Goal: Download file/media

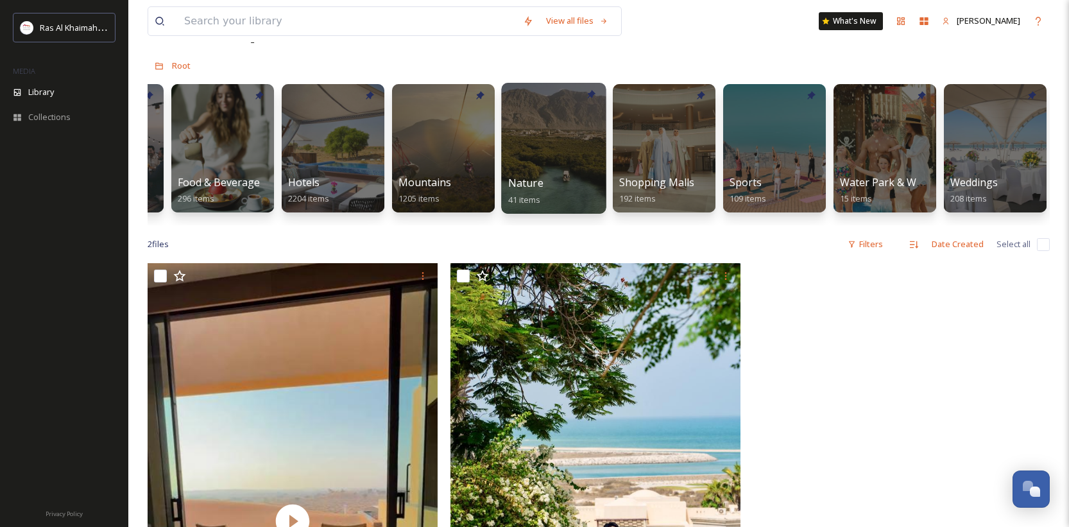
scroll to position [0, 641]
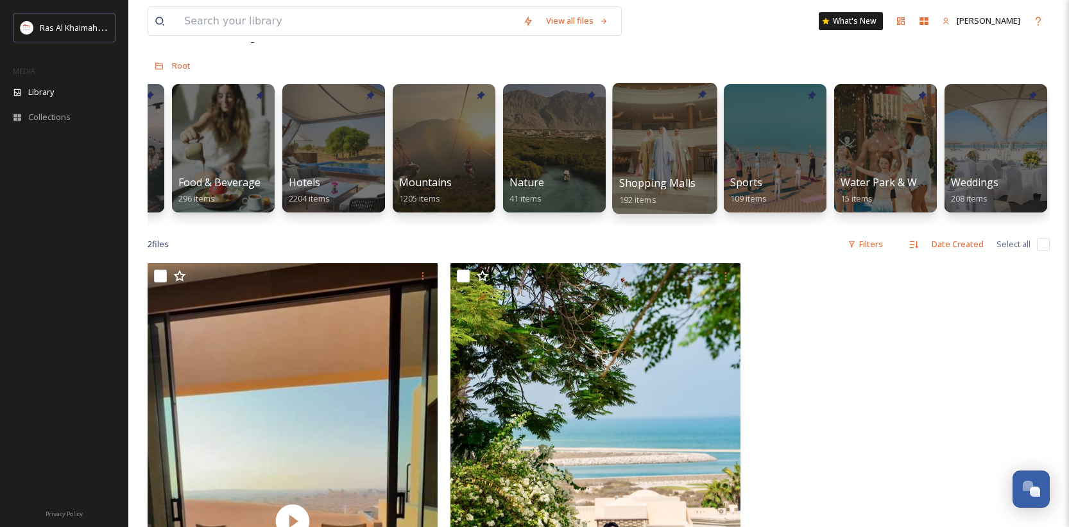
click at [676, 174] on div at bounding box center [664, 148] width 105 height 131
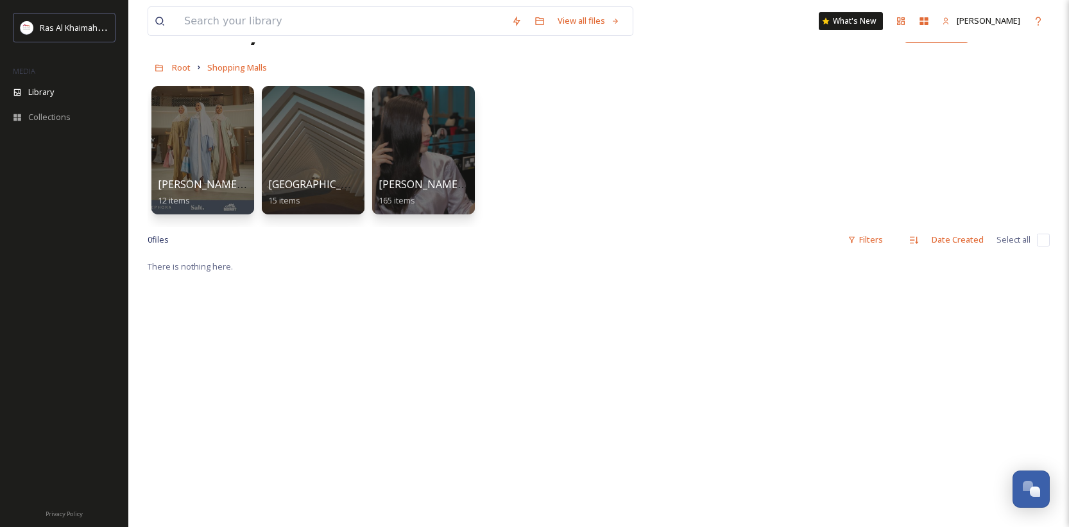
scroll to position [15, 0]
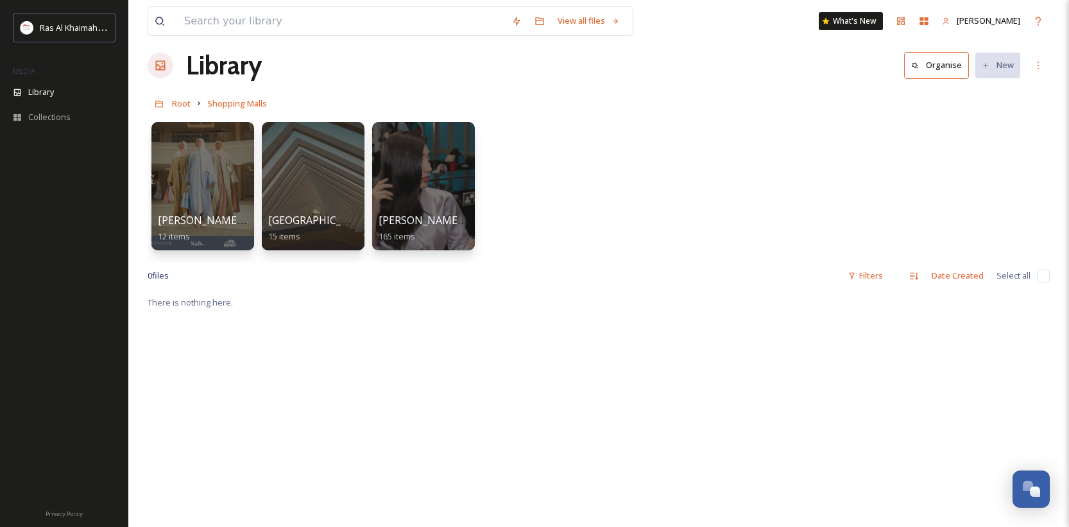
click at [125, 196] on div at bounding box center [64, 324] width 128 height 350
click at [232, 196] on div at bounding box center [202, 186] width 105 height 131
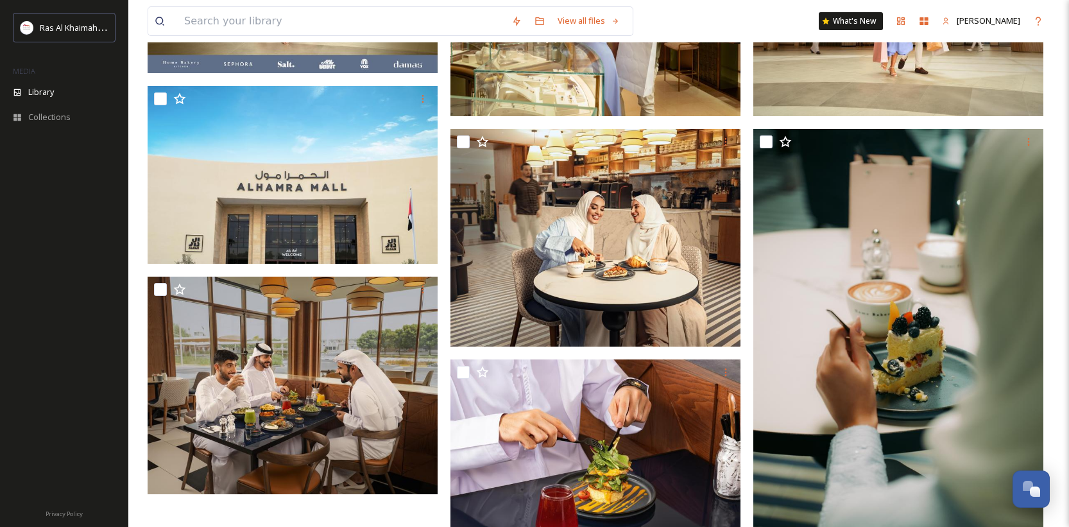
scroll to position [504, 0]
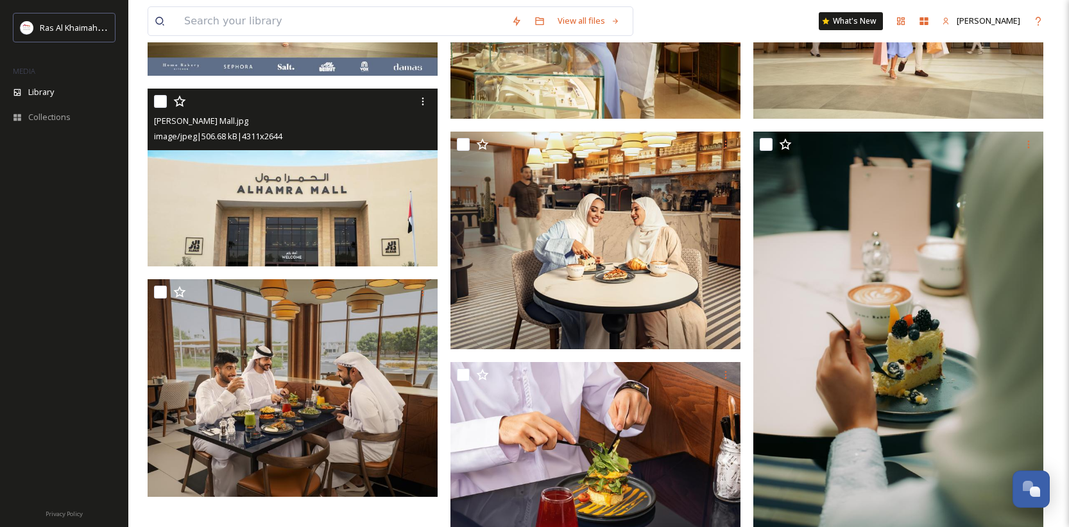
click at [396, 221] on img at bounding box center [293, 178] width 290 height 178
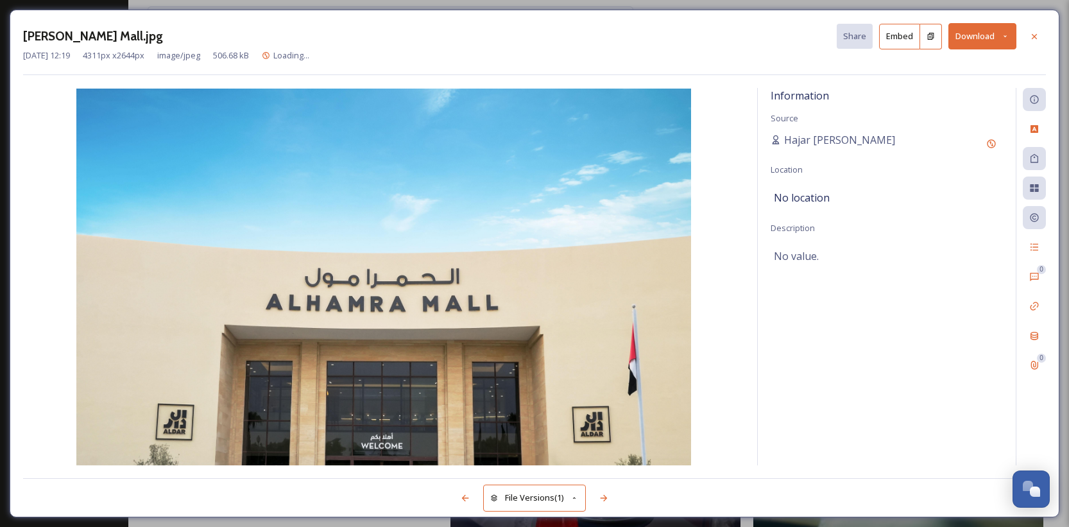
click at [973, 38] on button "Download" at bounding box center [982, 36] width 68 height 26
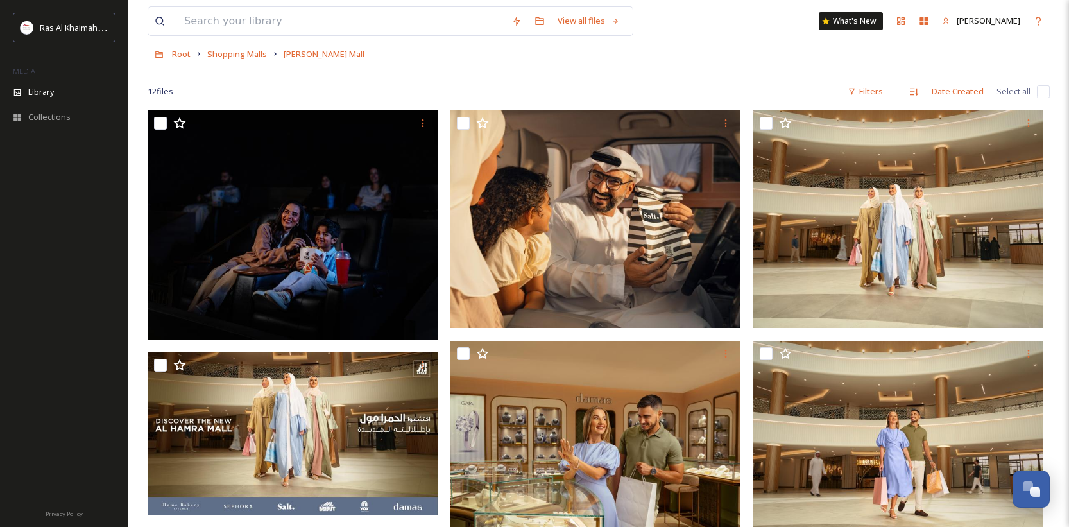
scroll to position [62, 0]
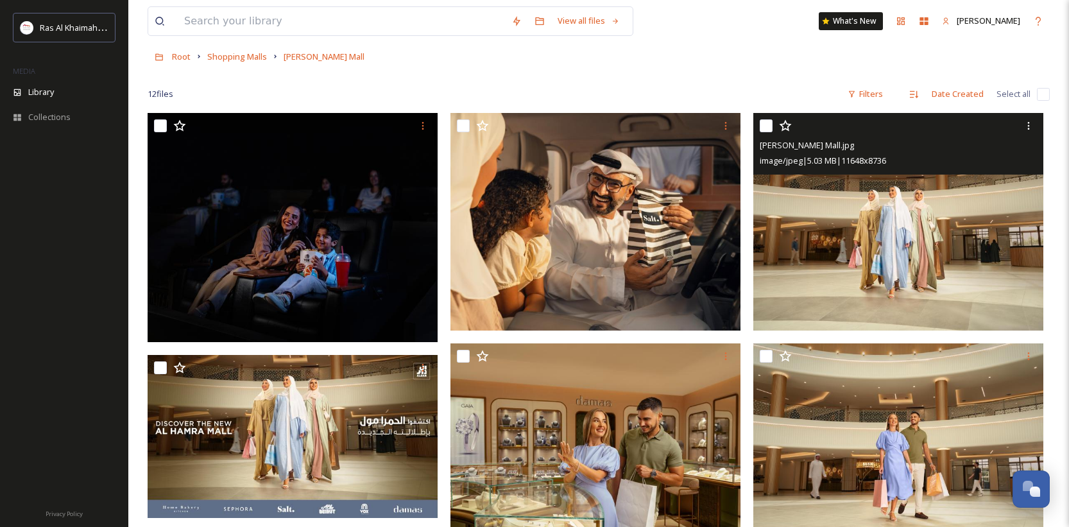
click at [861, 247] on img at bounding box center [898, 221] width 290 height 217
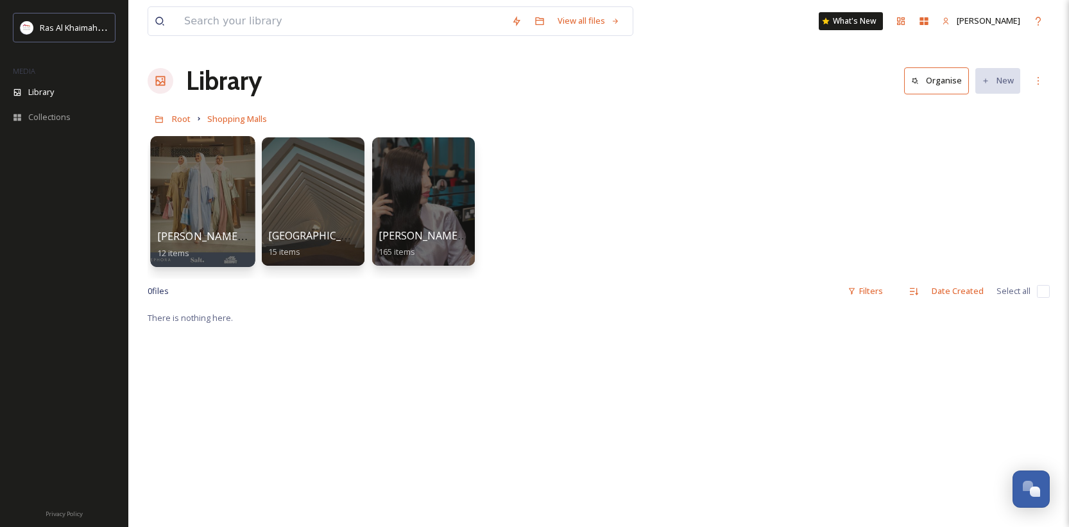
click at [212, 201] on div at bounding box center [202, 201] width 105 height 131
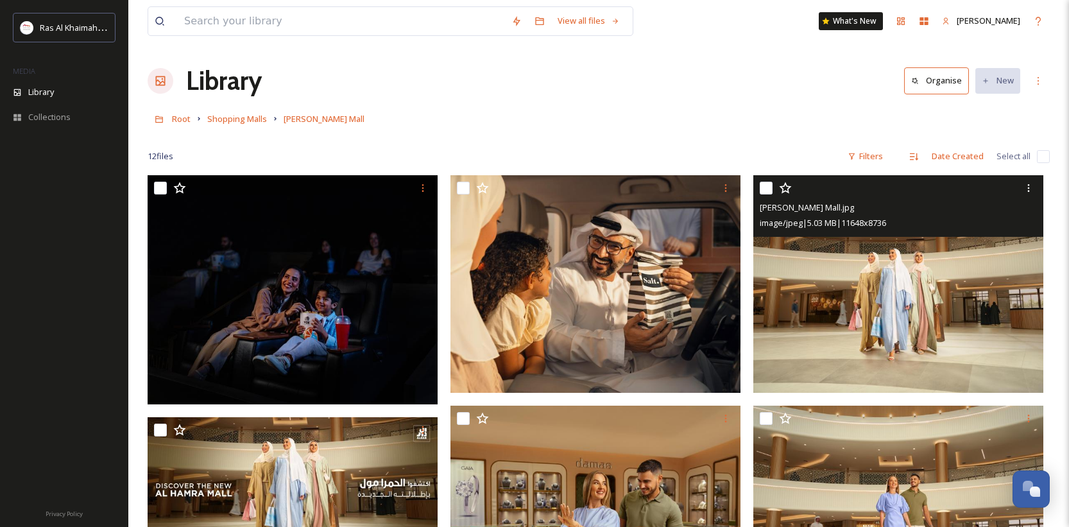
click at [892, 284] on img at bounding box center [898, 283] width 290 height 217
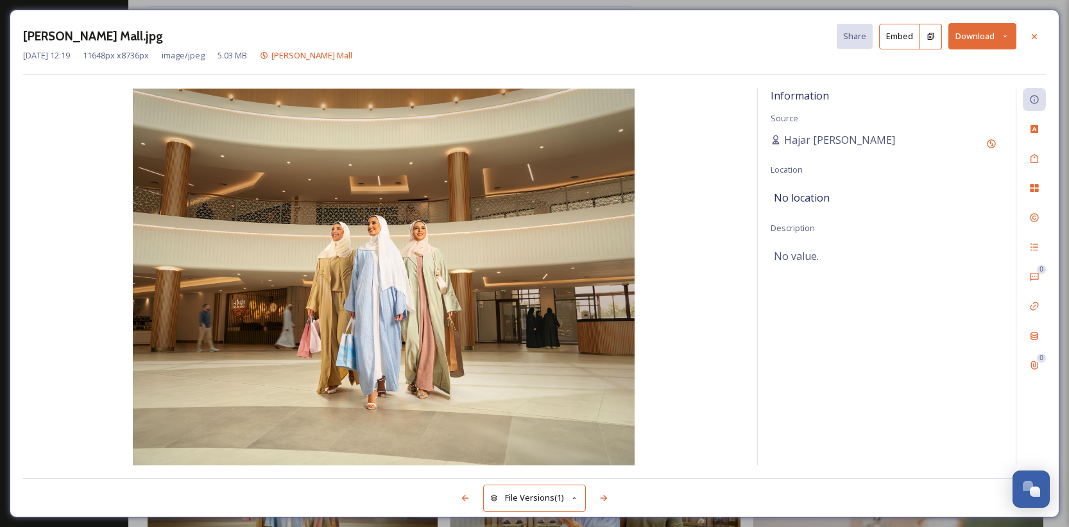
click at [963, 37] on button "Download" at bounding box center [982, 36] width 68 height 26
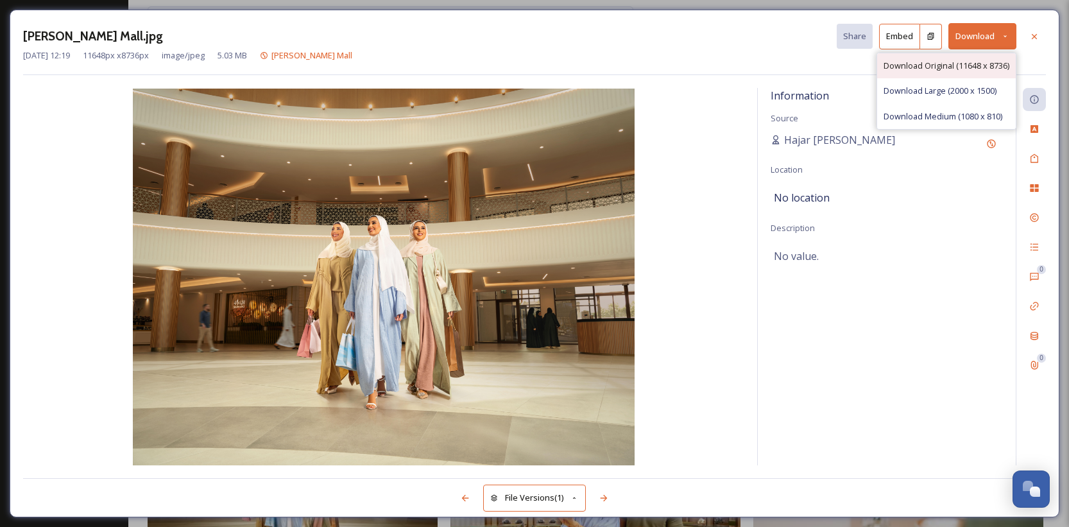
click at [916, 67] on span "Download Original (11648 x 8736)" at bounding box center [946, 66] width 126 height 12
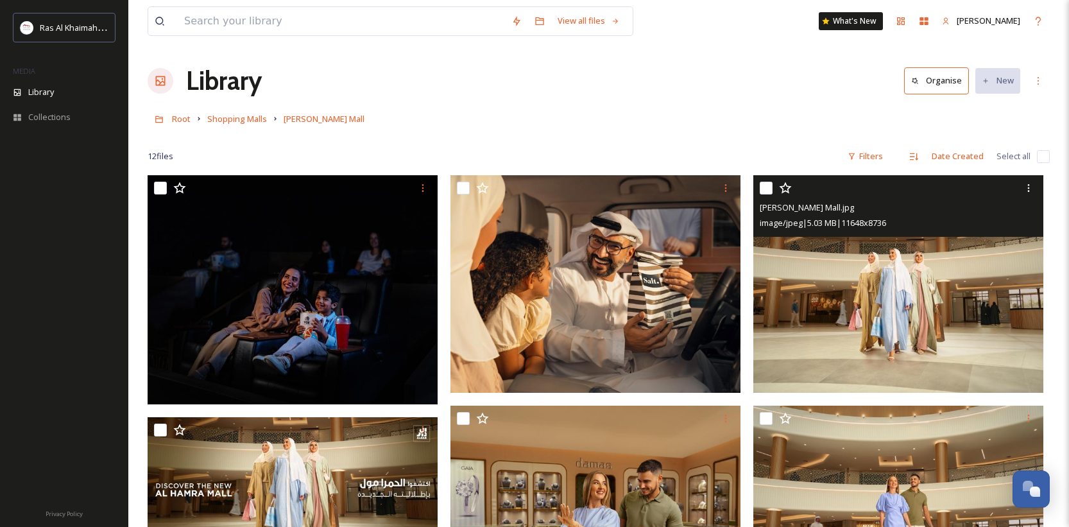
click at [157, 80] on icon at bounding box center [161, 81] width 10 height 10
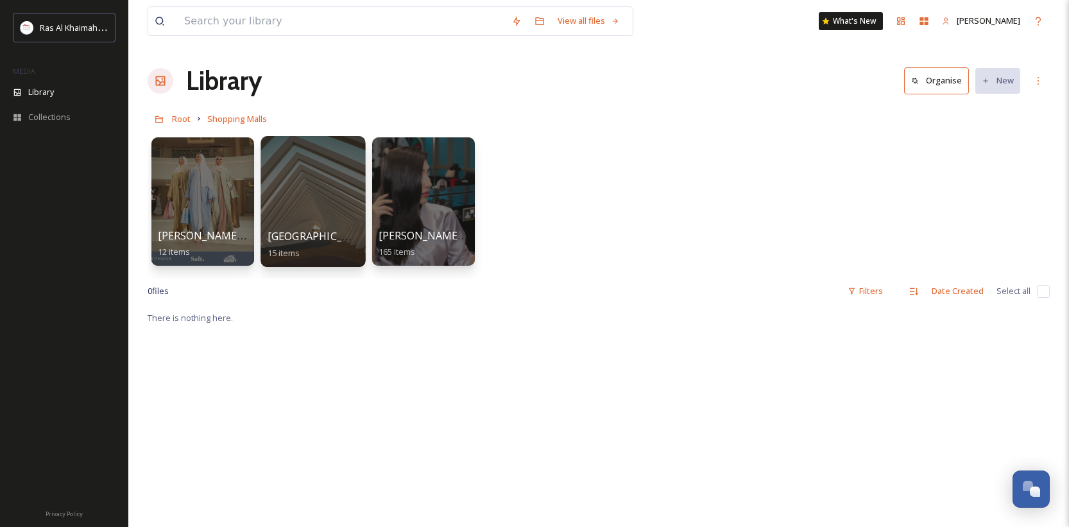
click at [331, 201] on div at bounding box center [312, 201] width 105 height 131
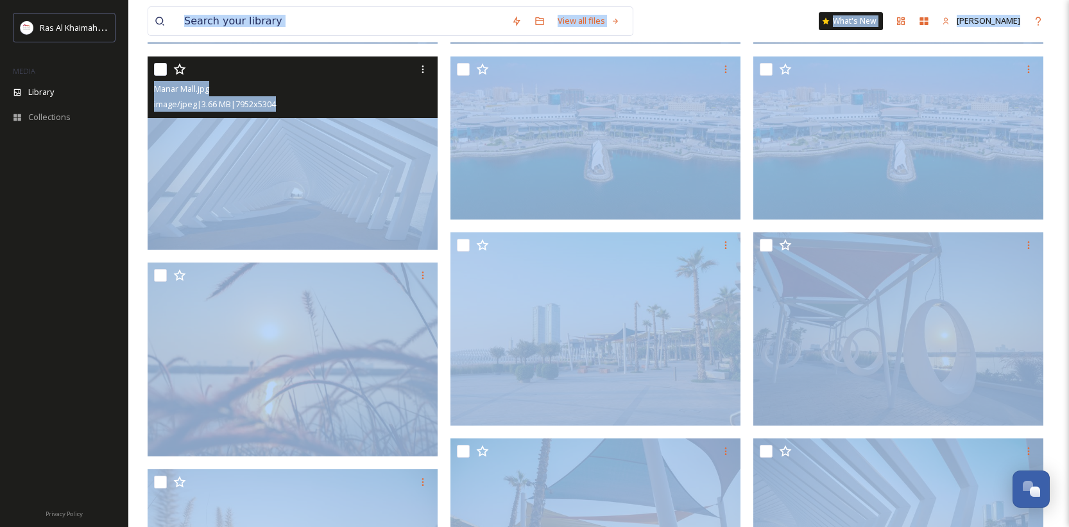
scroll to position [310, 0]
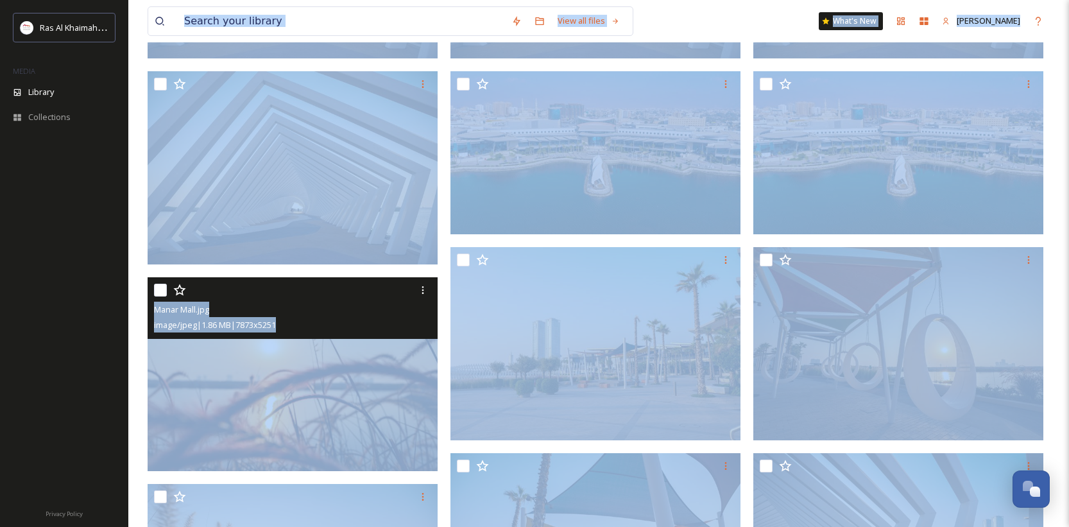
click at [350, 380] on img at bounding box center [293, 374] width 290 height 194
click at [863, 65] on div at bounding box center [901, 377] width 296 height 1024
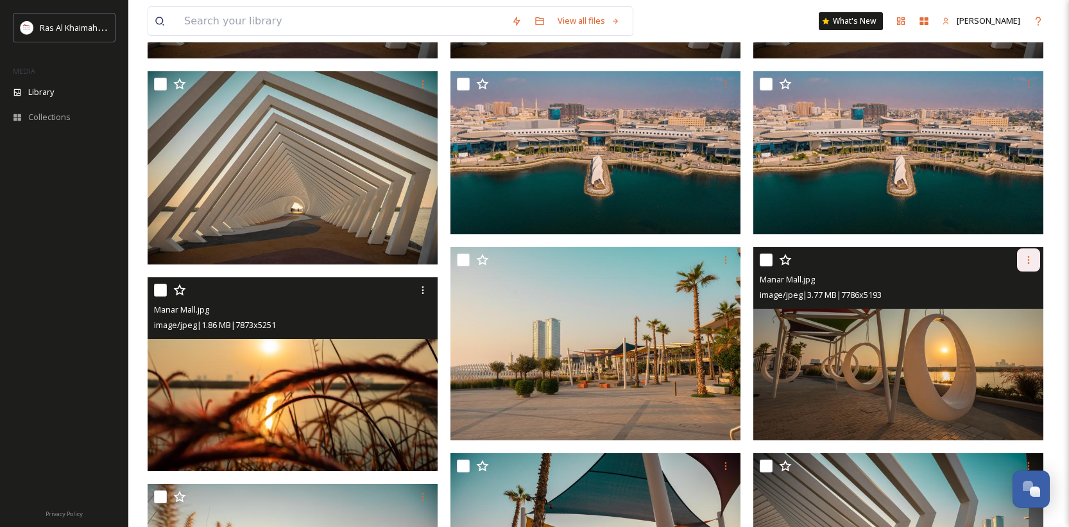
click at [1030, 260] on icon at bounding box center [1028, 260] width 10 height 10
click at [1016, 312] on span "Download" at bounding box center [1013, 313] width 39 height 12
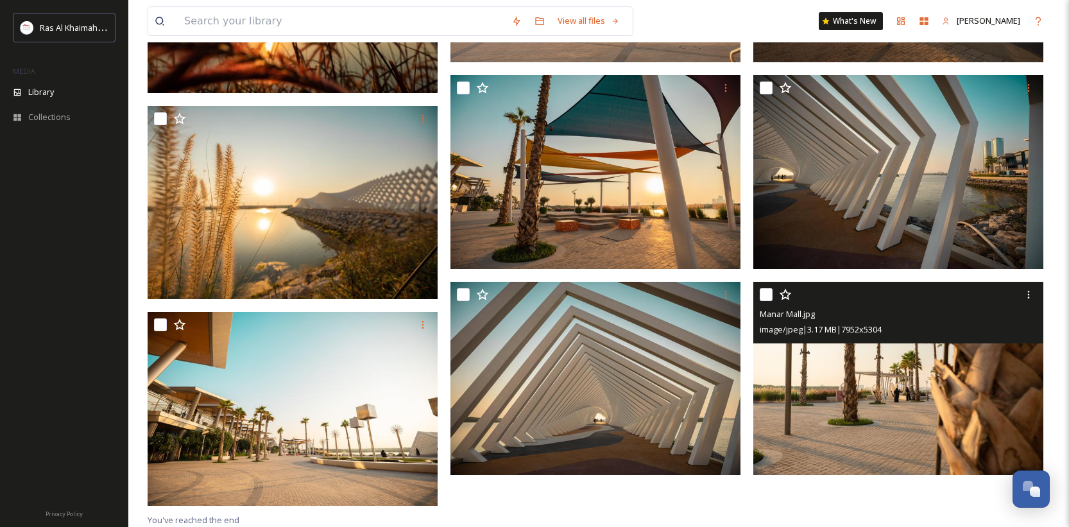
scroll to position [428, 0]
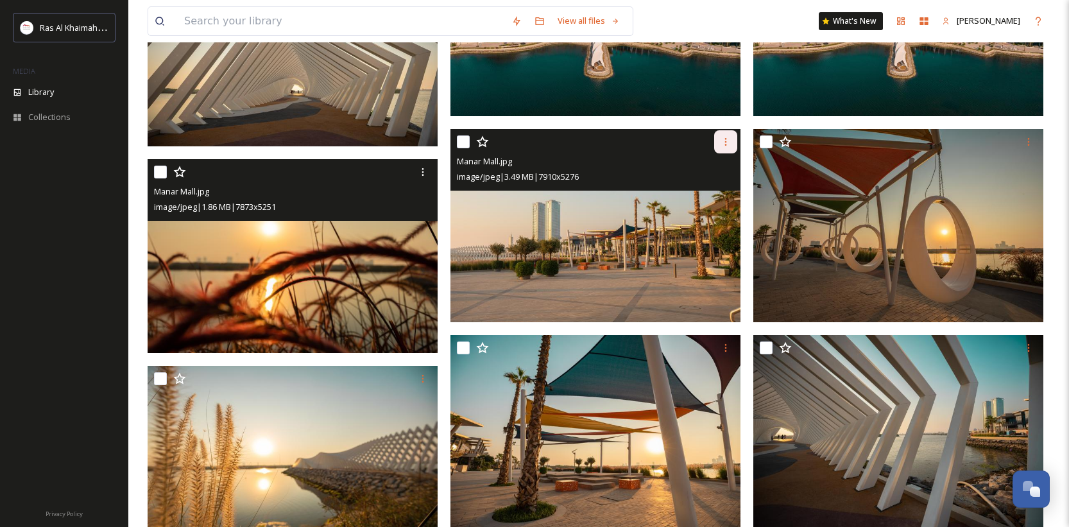
click at [725, 145] on icon at bounding box center [726, 142] width 2 height 8
click at [715, 192] on span "Download" at bounding box center [710, 195] width 39 height 12
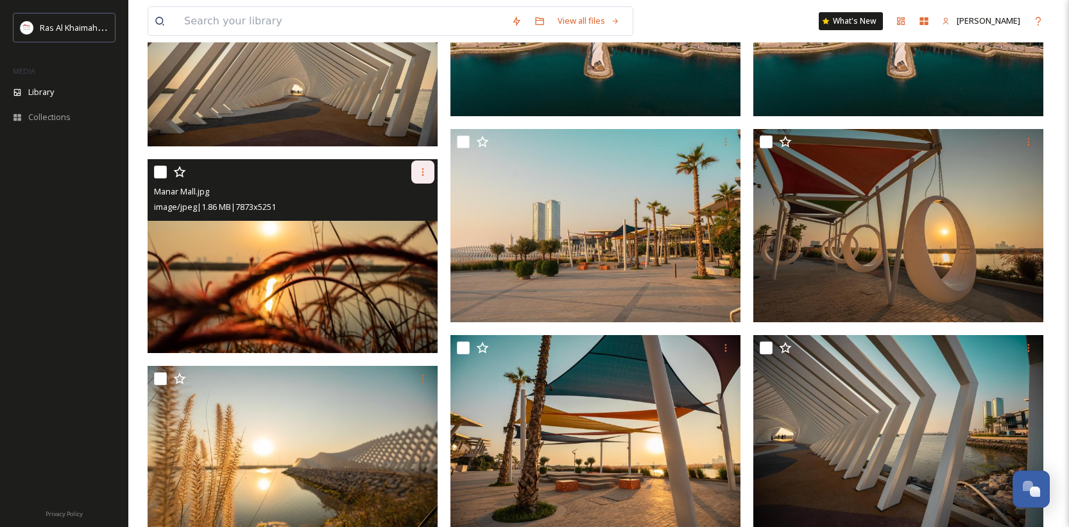
click at [421, 170] on icon at bounding box center [423, 172] width 10 height 10
click at [410, 226] on span "Download" at bounding box center [407, 225] width 39 height 12
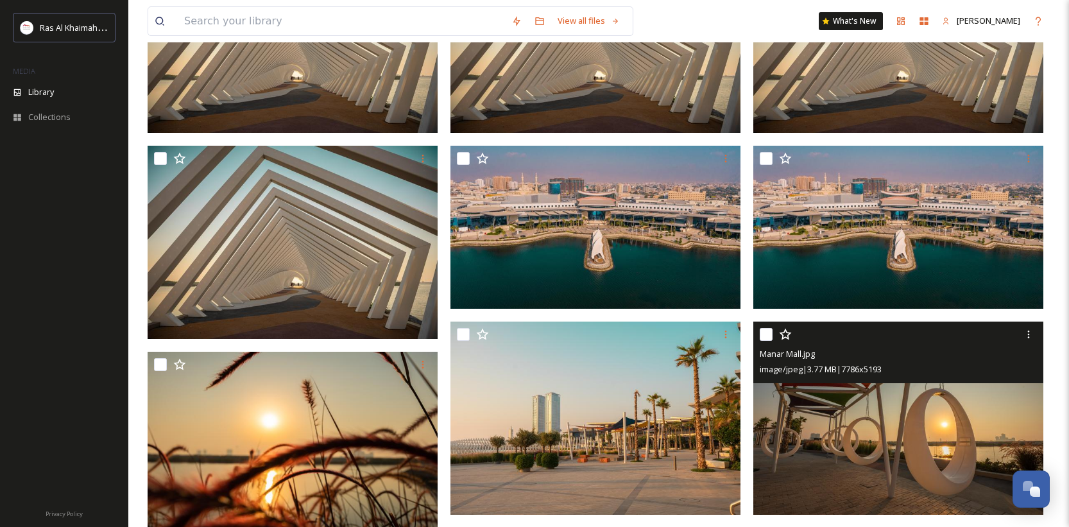
scroll to position [237, 0]
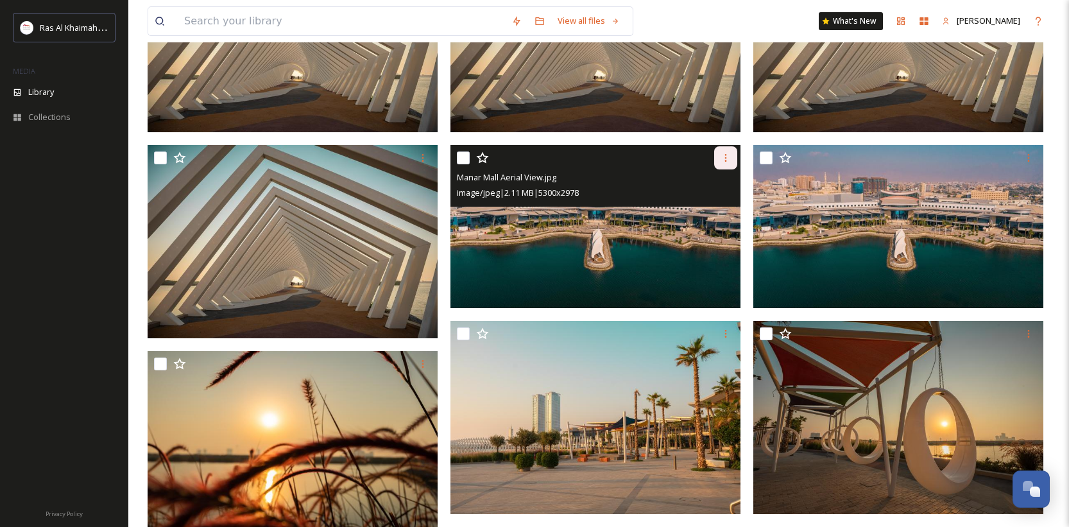
click at [725, 160] on icon at bounding box center [726, 158] width 2 height 8
click at [710, 217] on div "Download" at bounding box center [710, 210] width 52 height 25
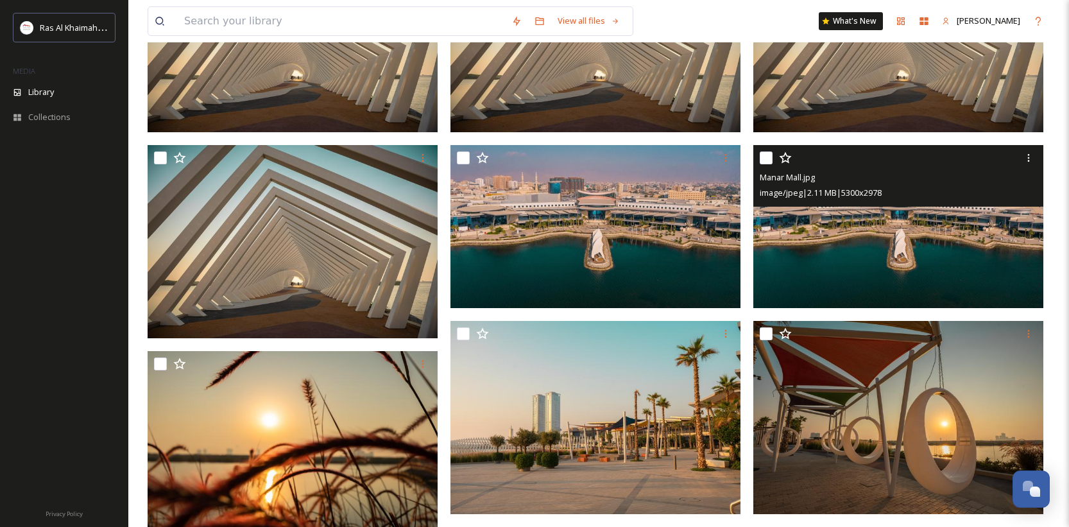
scroll to position [0, 0]
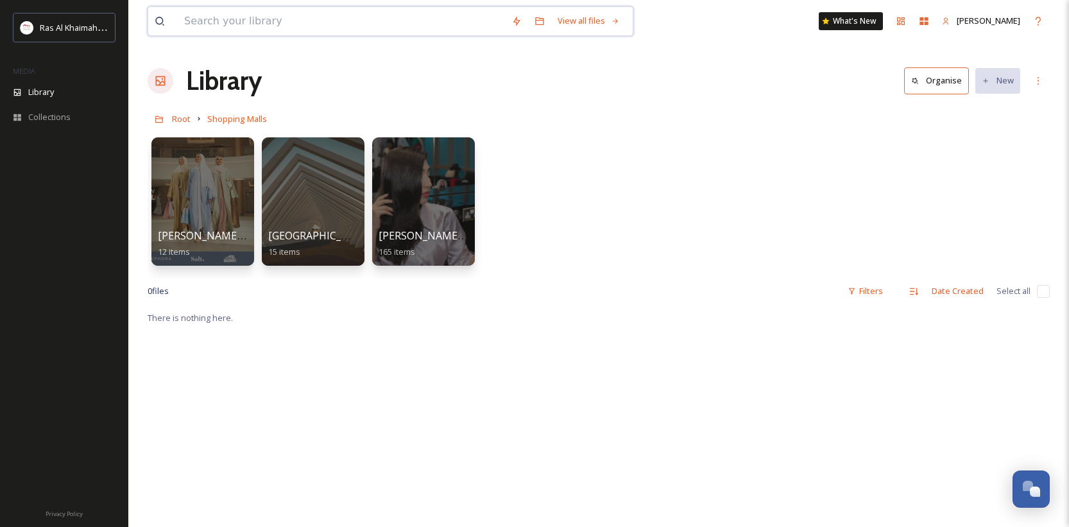
click at [295, 29] on input at bounding box center [341, 21] width 327 height 28
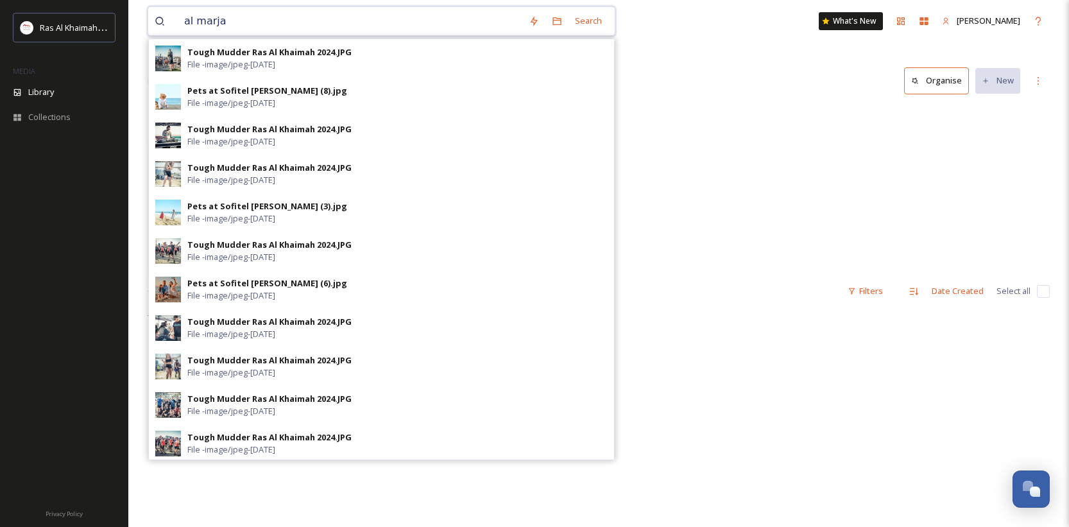
type input "al marjan"
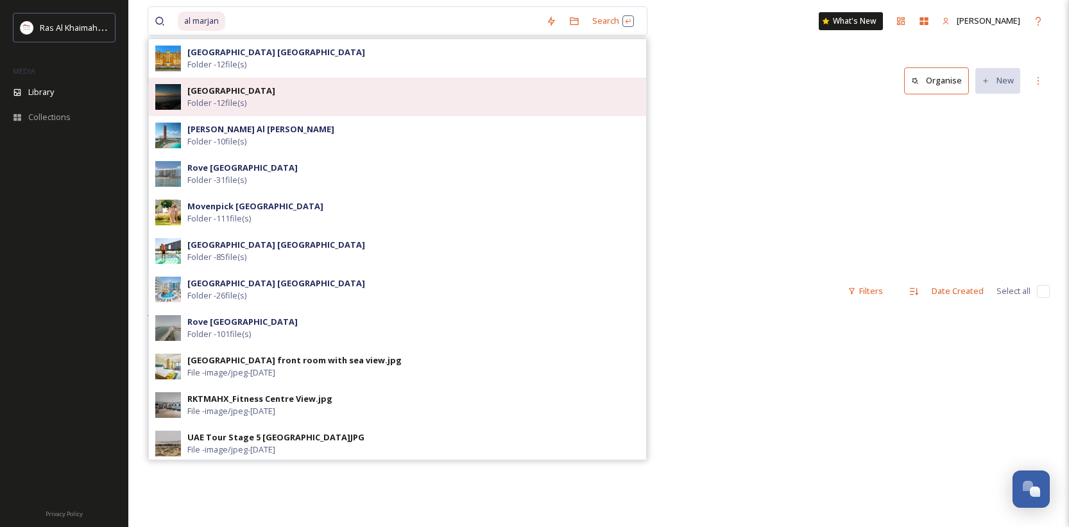
click at [272, 94] on div "Al Marjan Island Folder - 12 file(s)" at bounding box center [413, 97] width 452 height 24
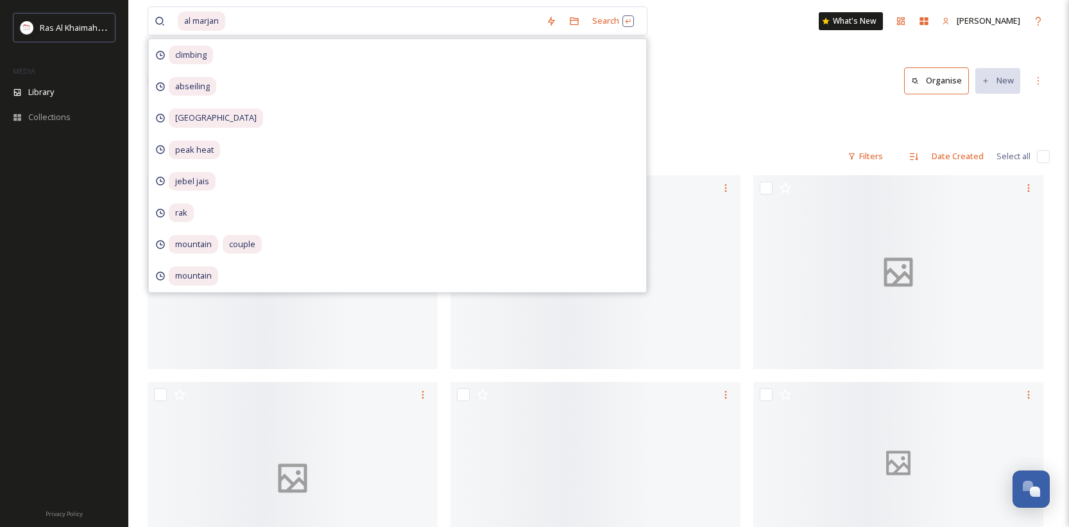
click at [744, 121] on div "Root Attractions & Activities [GEOGRAPHIC_DATA]" at bounding box center [599, 118] width 902 height 24
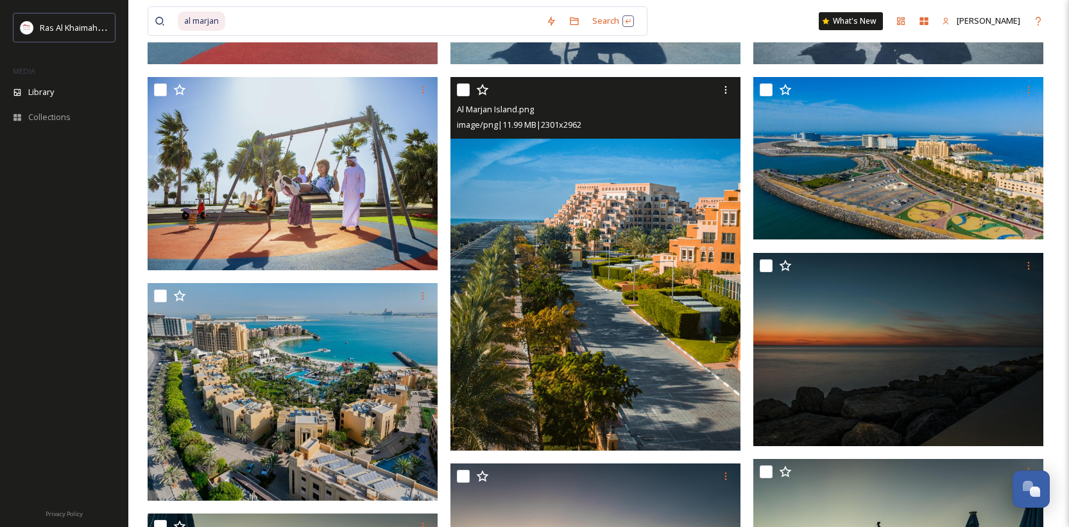
scroll to position [319, 0]
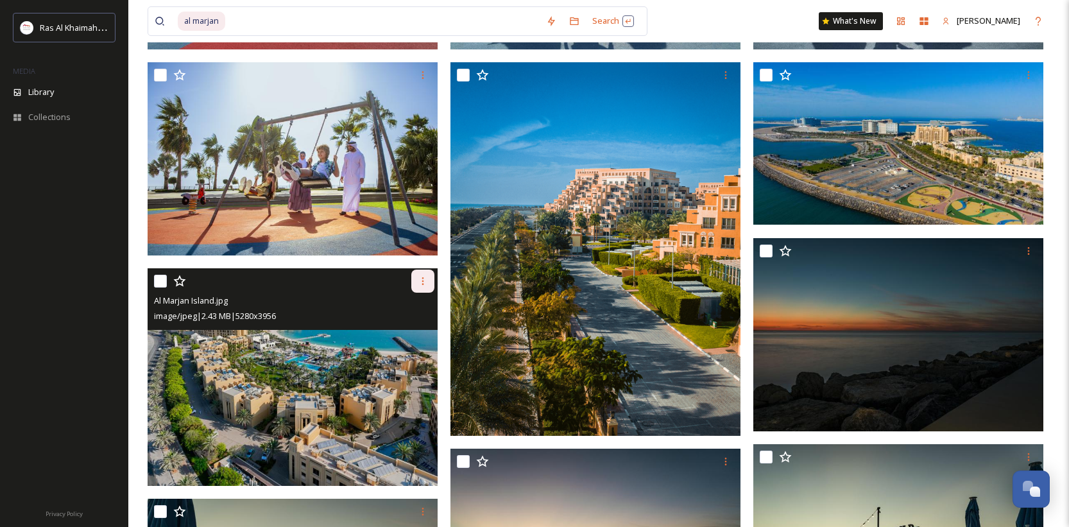
click at [421, 282] on icon at bounding box center [423, 281] width 10 height 10
click at [414, 331] on span "Download" at bounding box center [407, 334] width 39 height 12
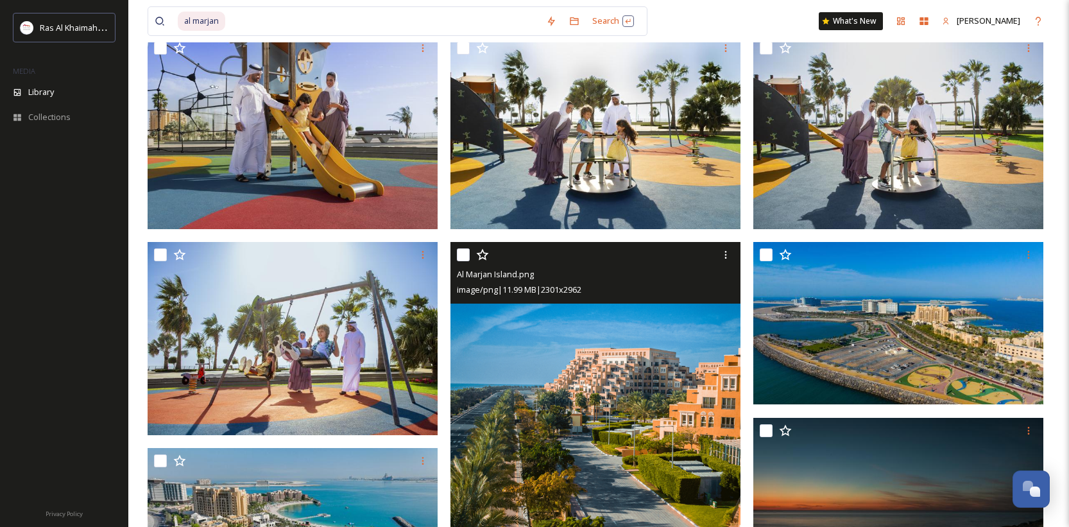
scroll to position [142, 0]
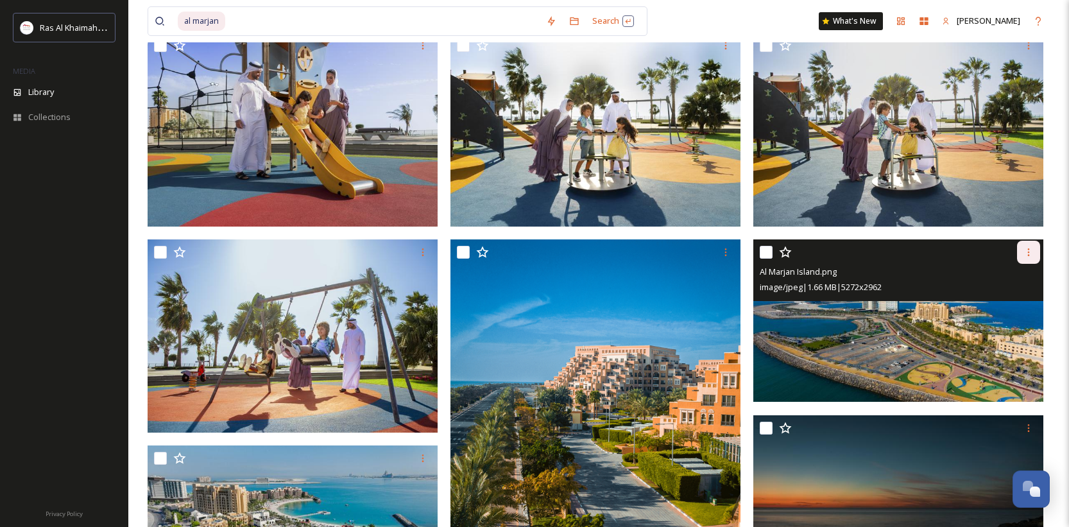
click at [1031, 253] on icon at bounding box center [1028, 252] width 10 height 10
click at [1015, 303] on span "Download" at bounding box center [1013, 305] width 39 height 12
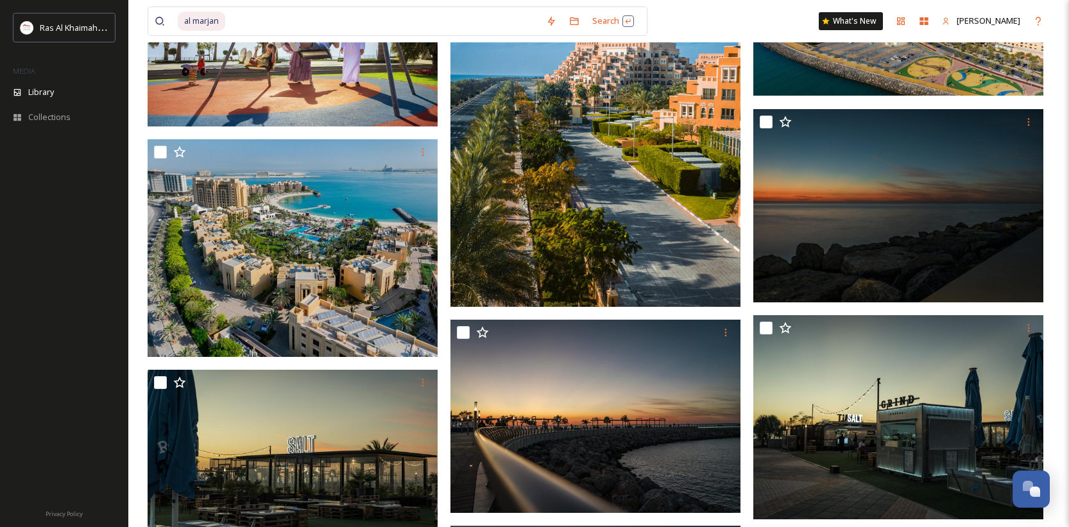
scroll to position [504, 0]
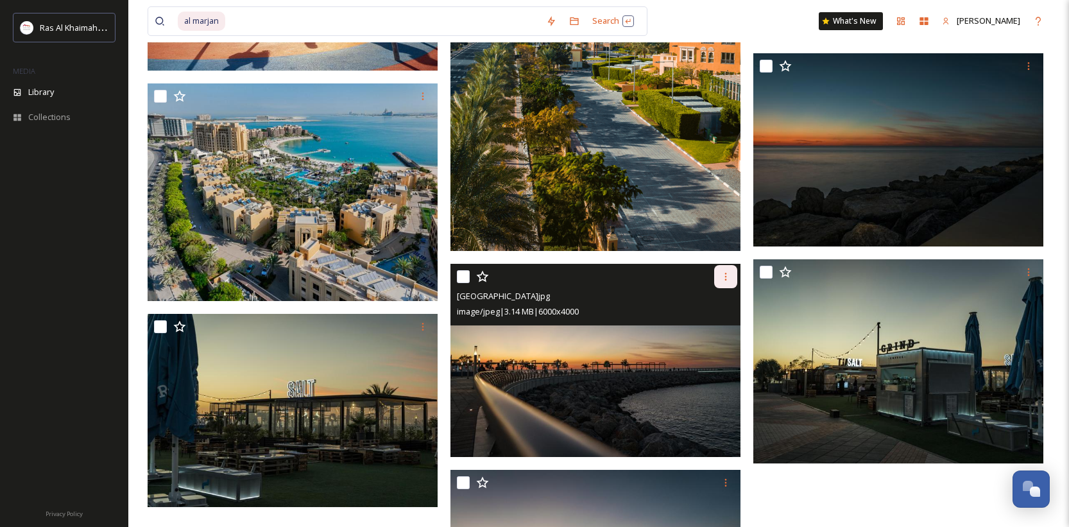
click at [729, 280] on icon at bounding box center [725, 276] width 10 height 10
click at [710, 321] on div "Download" at bounding box center [710, 329] width 52 height 25
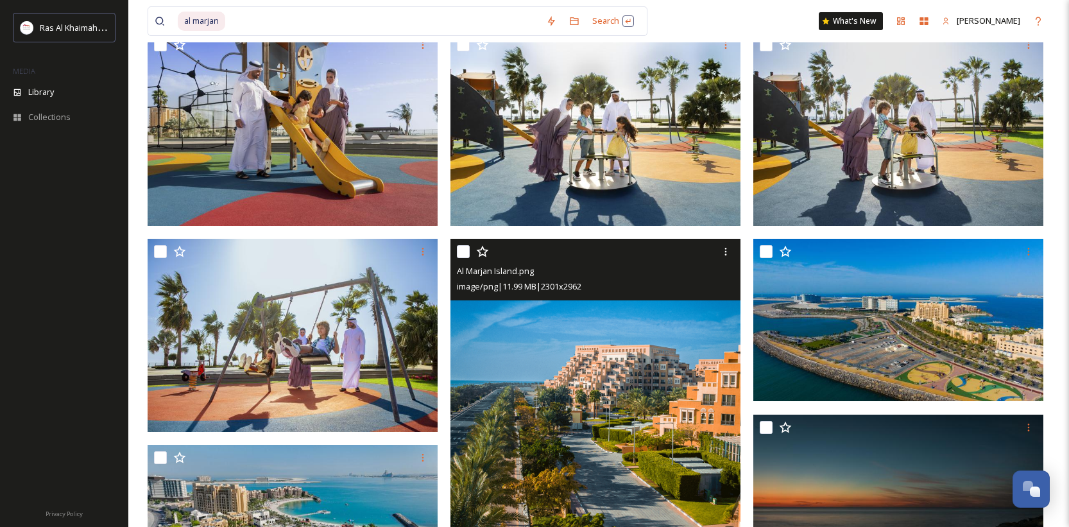
scroll to position [151, 0]
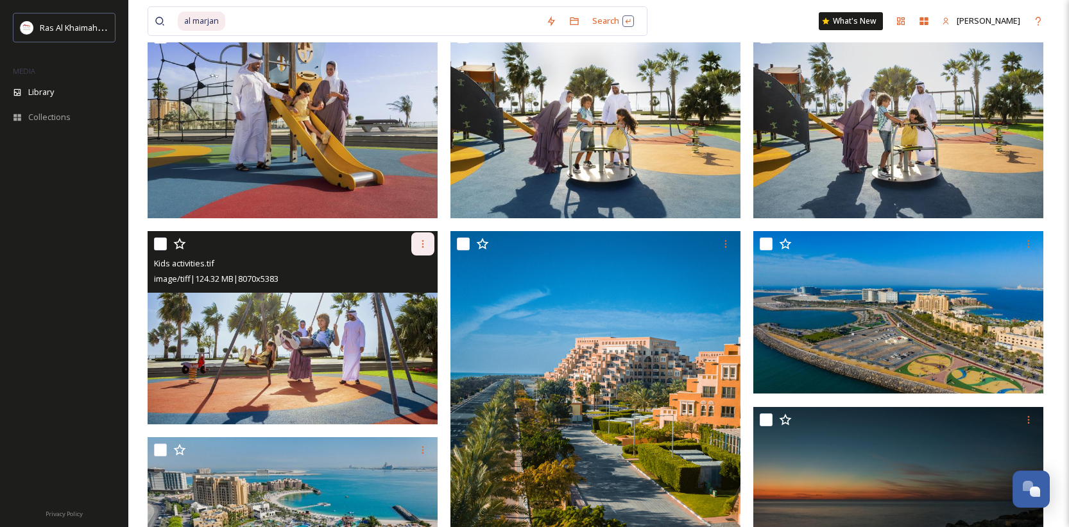
click at [416, 243] on div at bounding box center [422, 243] width 23 height 23
click at [410, 300] on span "Download" at bounding box center [407, 297] width 39 height 12
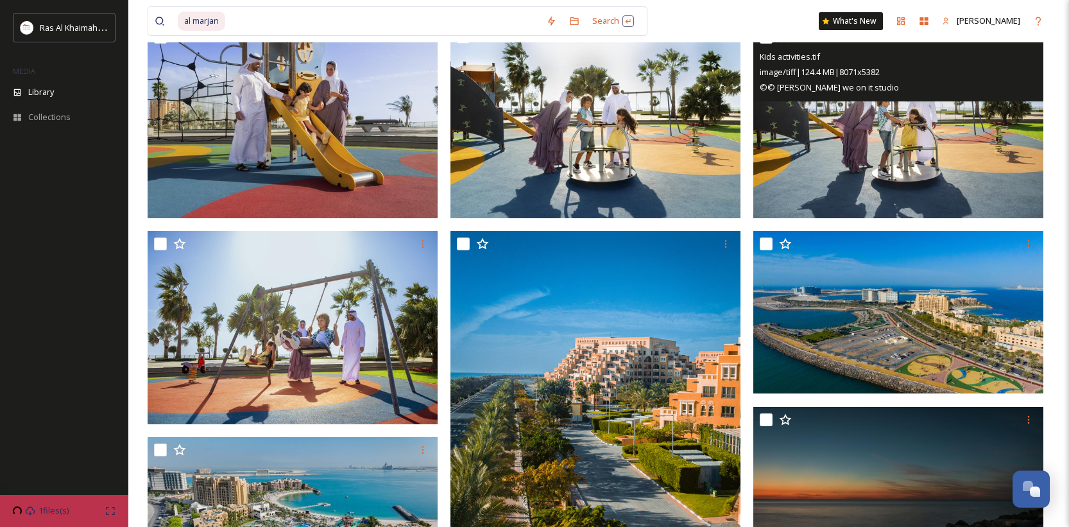
scroll to position [0, 0]
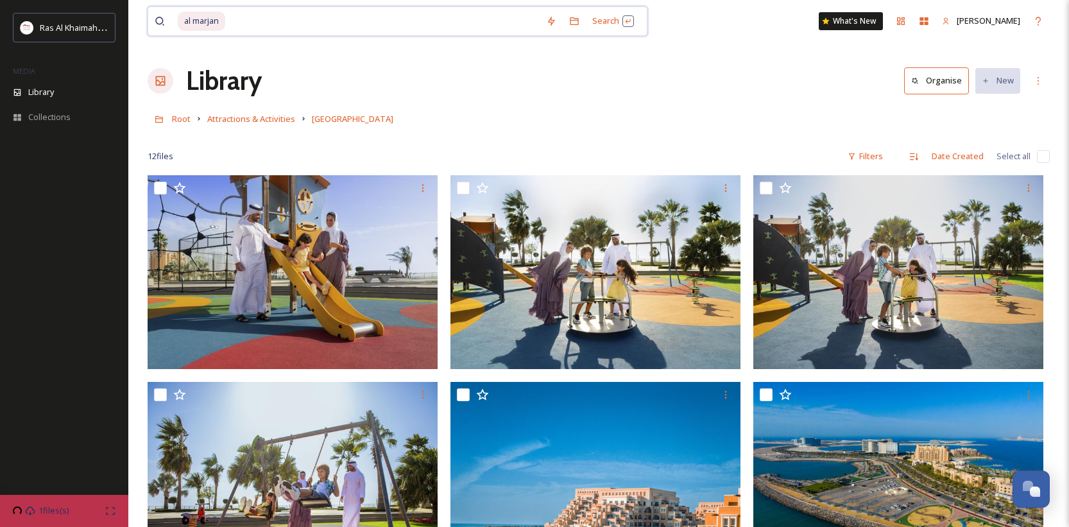
click at [231, 19] on input at bounding box center [382, 21] width 313 height 28
type input "a"
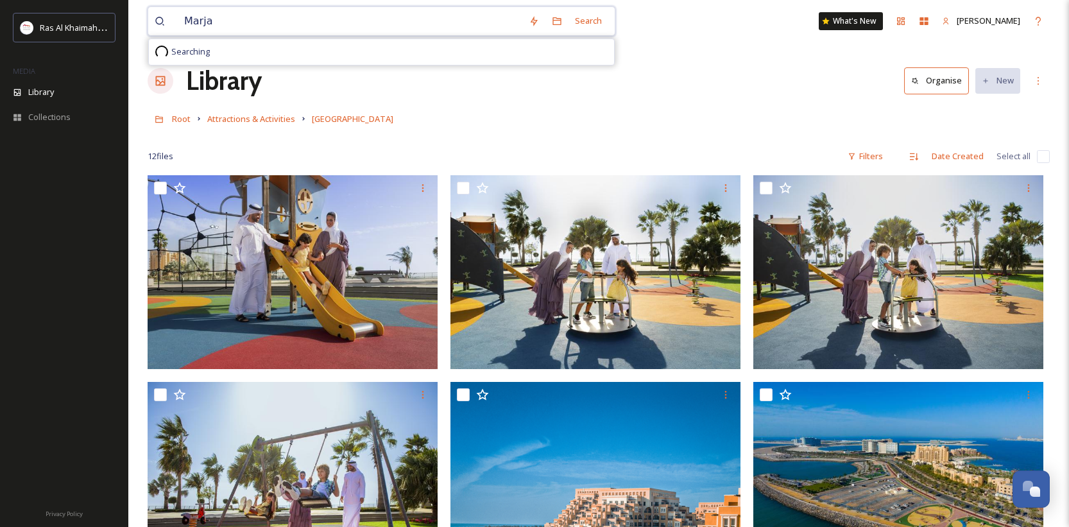
type input "Marjan"
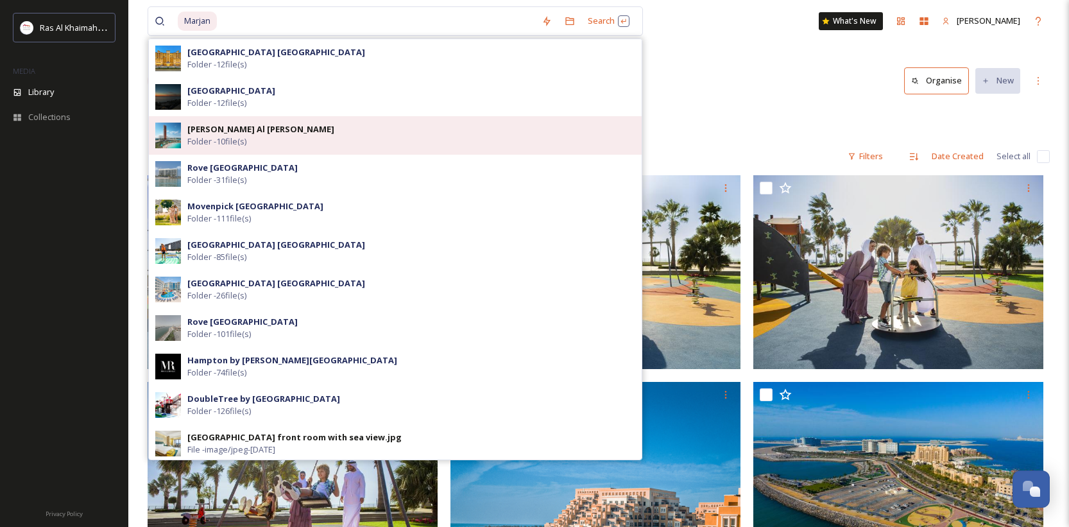
click at [285, 139] on div "[PERSON_NAME] Al [PERSON_NAME] Folder - 10 file(s)" at bounding box center [411, 135] width 448 height 24
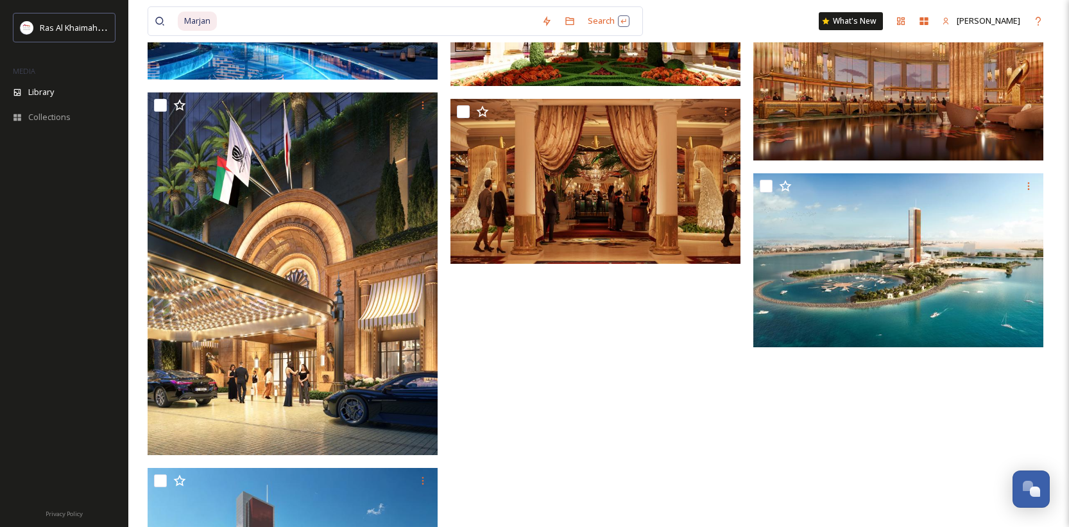
scroll to position [411, 0]
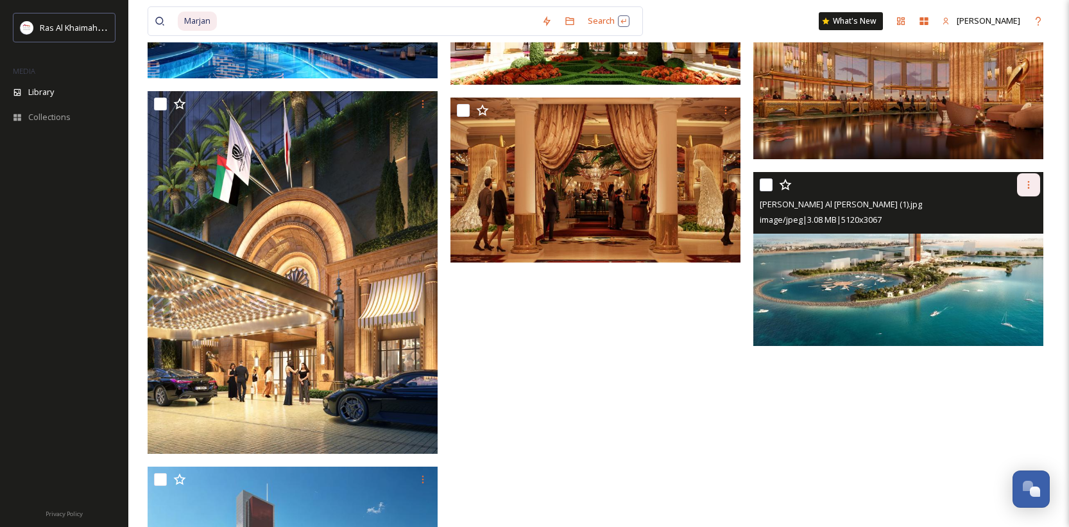
click at [1028, 183] on icon at bounding box center [1028, 185] width 10 height 10
click at [999, 235] on span "Download" at bounding box center [1013, 238] width 39 height 12
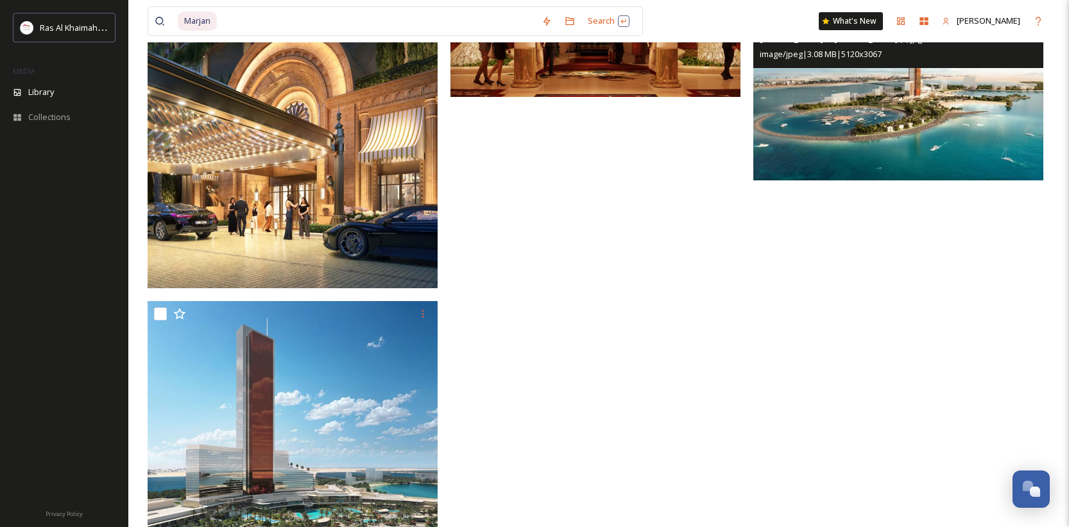
scroll to position [662, 0]
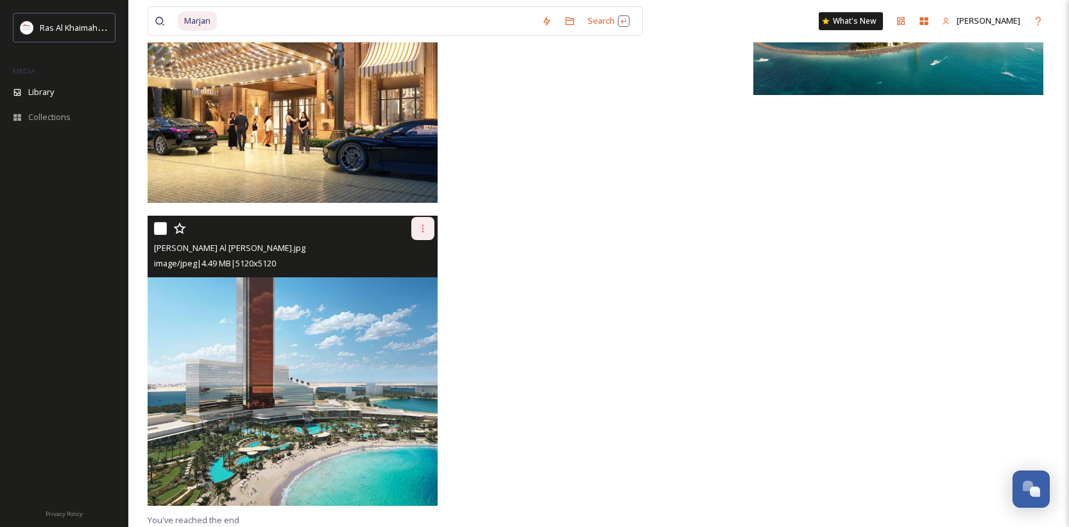
click at [425, 225] on icon at bounding box center [423, 228] width 10 height 10
click at [411, 284] on span "Download" at bounding box center [407, 281] width 39 height 12
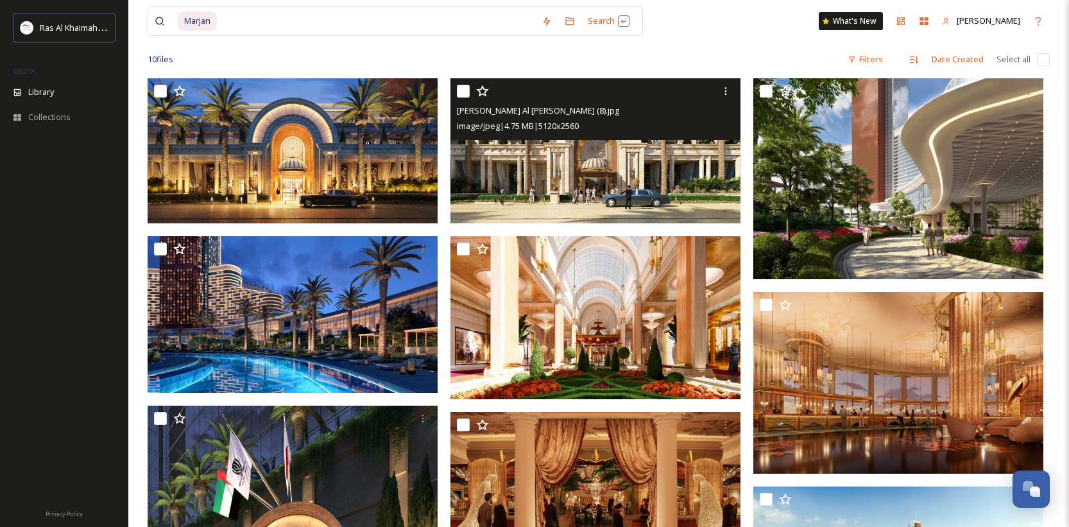
scroll to position [97, 0]
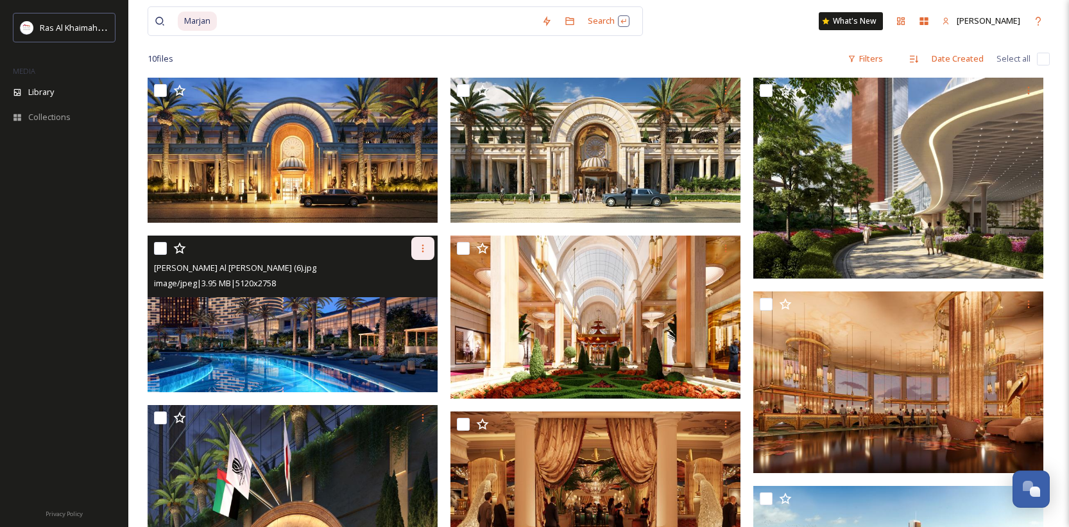
click at [427, 253] on div at bounding box center [422, 248] width 23 height 23
click at [425, 302] on span "Download" at bounding box center [407, 301] width 39 height 12
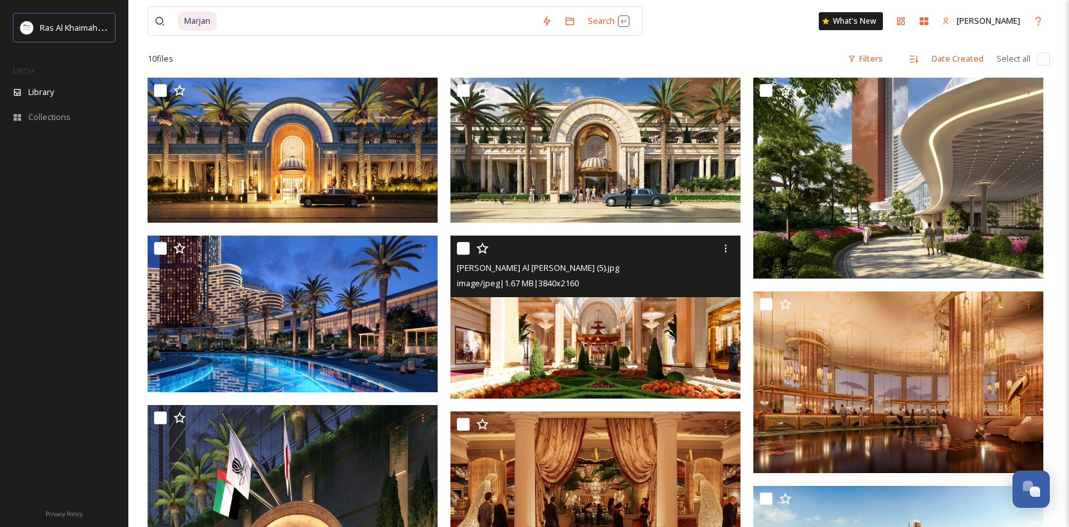
scroll to position [0, 0]
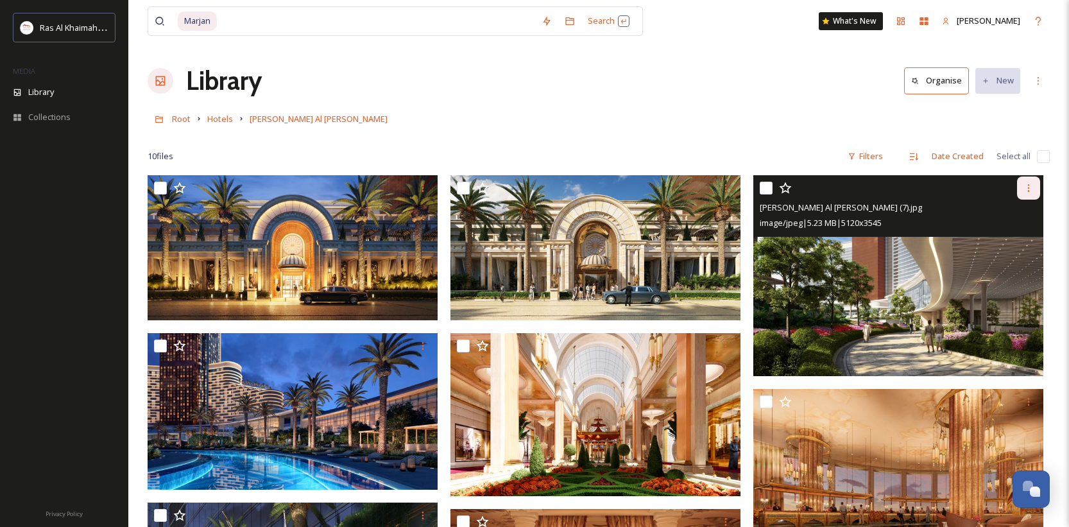
click at [1027, 188] on icon at bounding box center [1028, 188] width 10 height 10
click at [1017, 241] on span "Download" at bounding box center [1013, 241] width 39 height 12
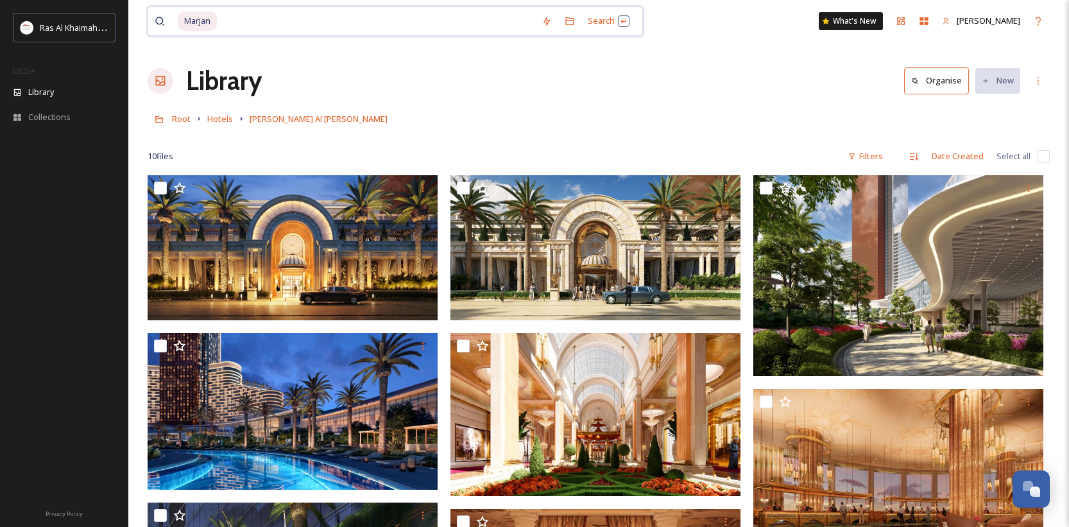
click at [465, 24] on input at bounding box center [376, 21] width 317 height 28
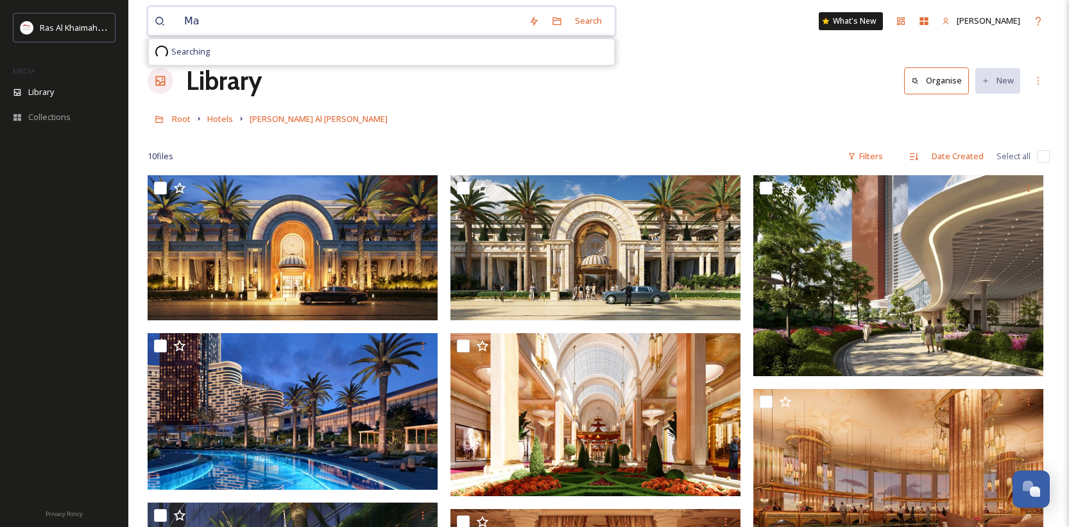
type input "M"
type input "[PERSON_NAME]"
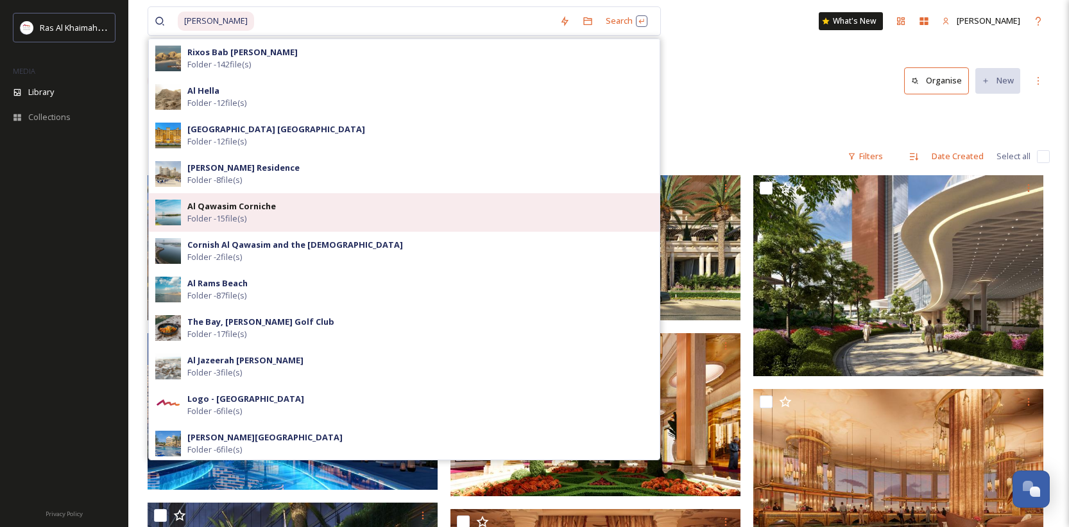
click at [302, 211] on div "Al Qawasim Corniche Folder - 15 file(s)" at bounding box center [420, 212] width 466 height 24
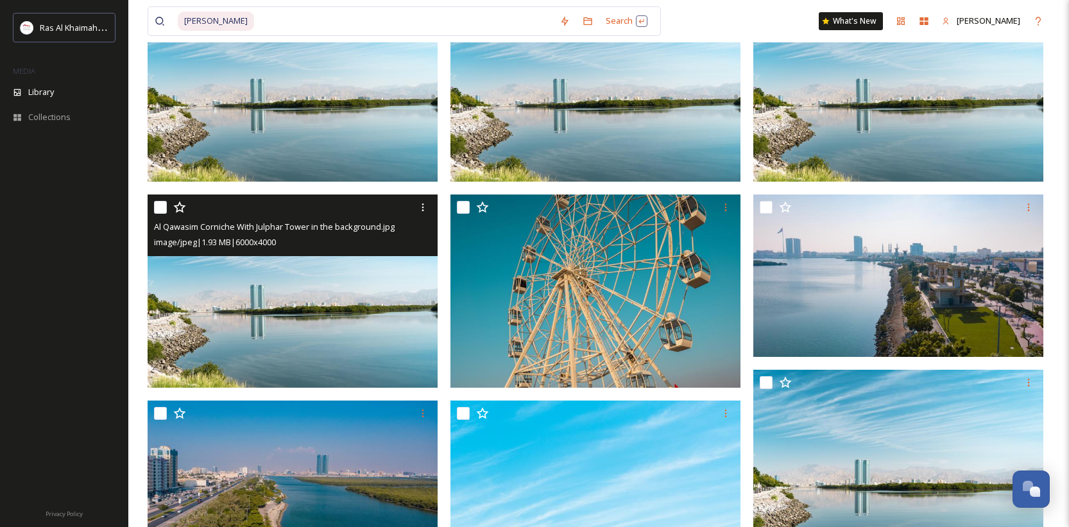
scroll to position [357, 0]
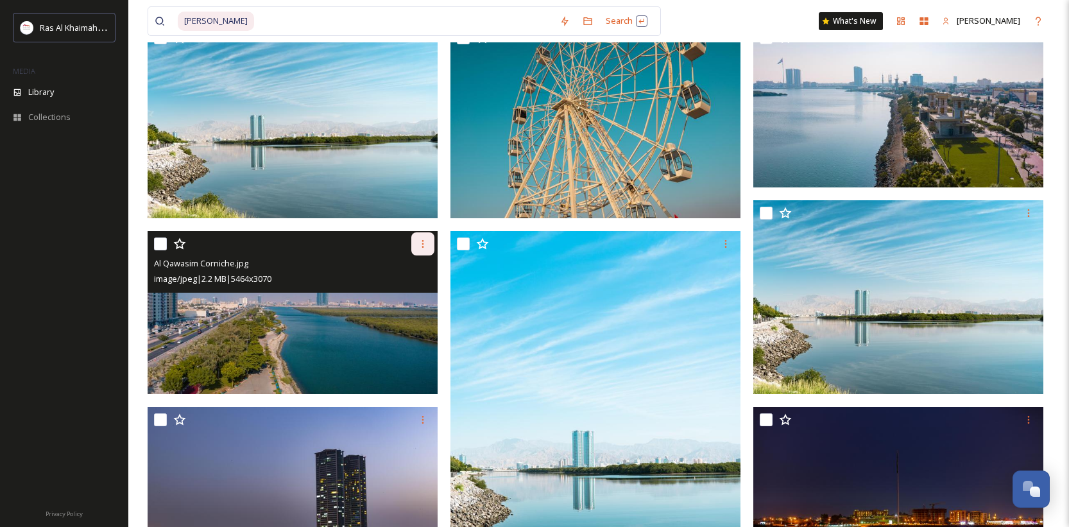
click at [418, 246] on icon at bounding box center [423, 244] width 10 height 10
click at [404, 298] on span "Download" at bounding box center [407, 297] width 39 height 12
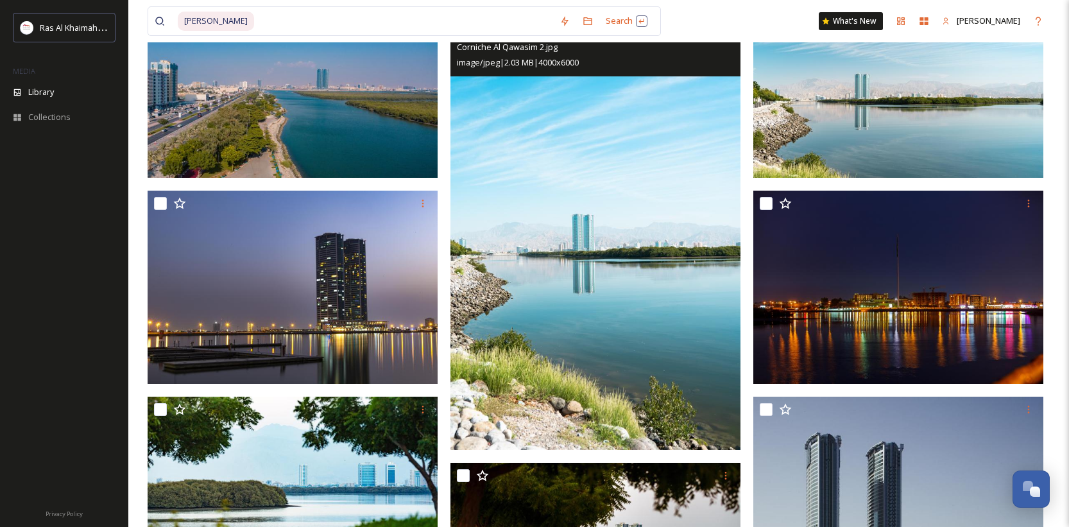
scroll to position [573, 0]
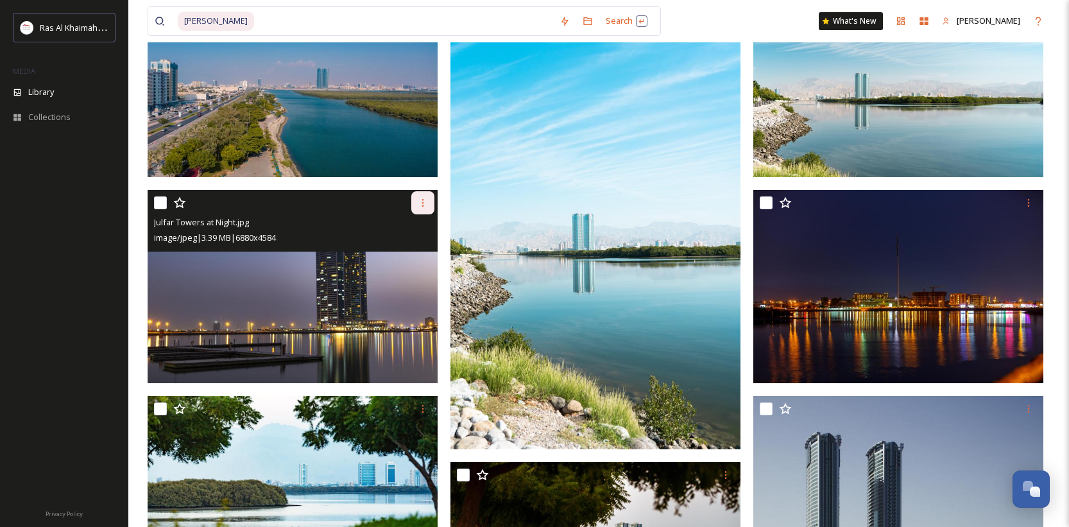
click at [429, 201] on div at bounding box center [422, 202] width 23 height 23
click at [420, 251] on span "Download" at bounding box center [407, 256] width 39 height 12
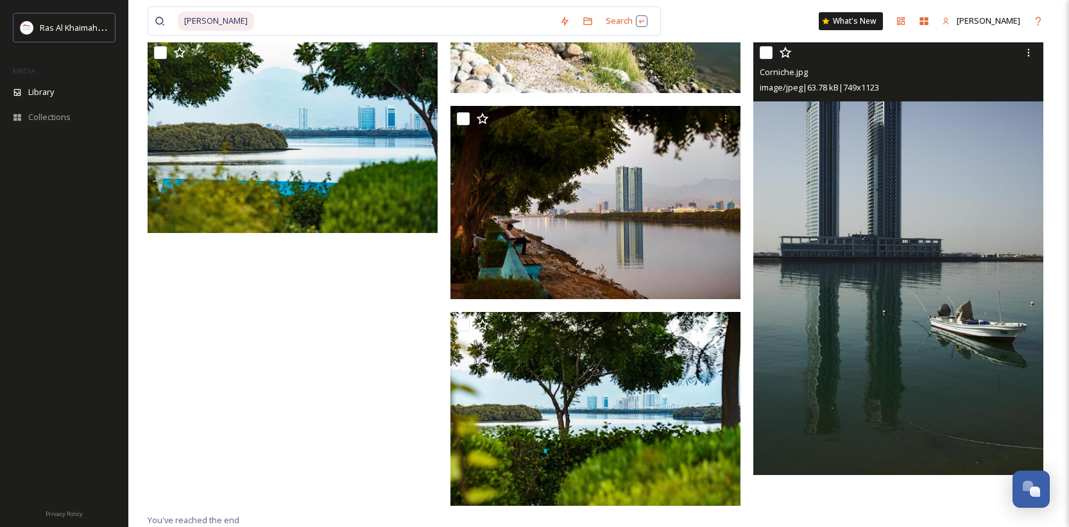
scroll to position [0, 0]
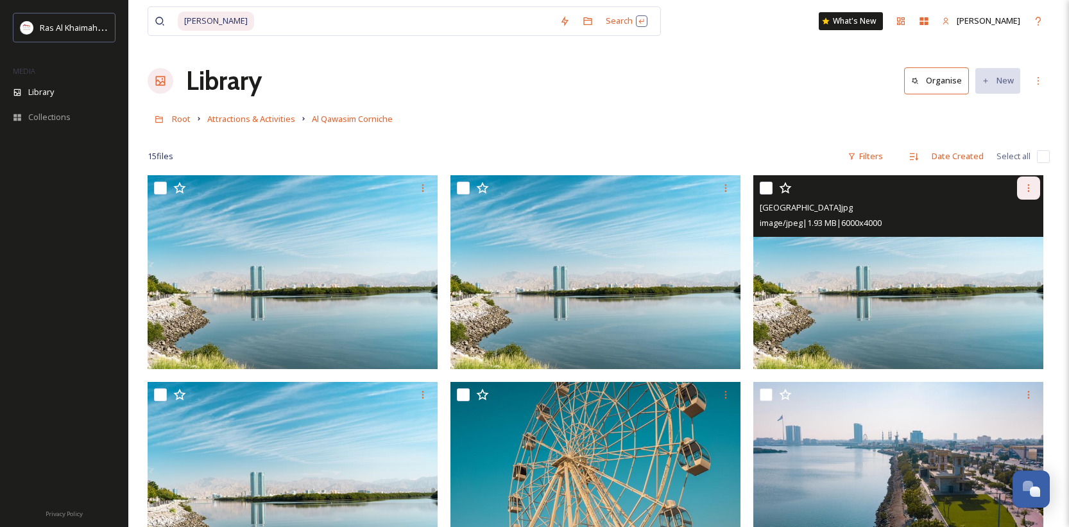
click at [1030, 191] on icon at bounding box center [1028, 188] width 10 height 10
click at [1006, 236] on span "Download" at bounding box center [1013, 241] width 39 height 12
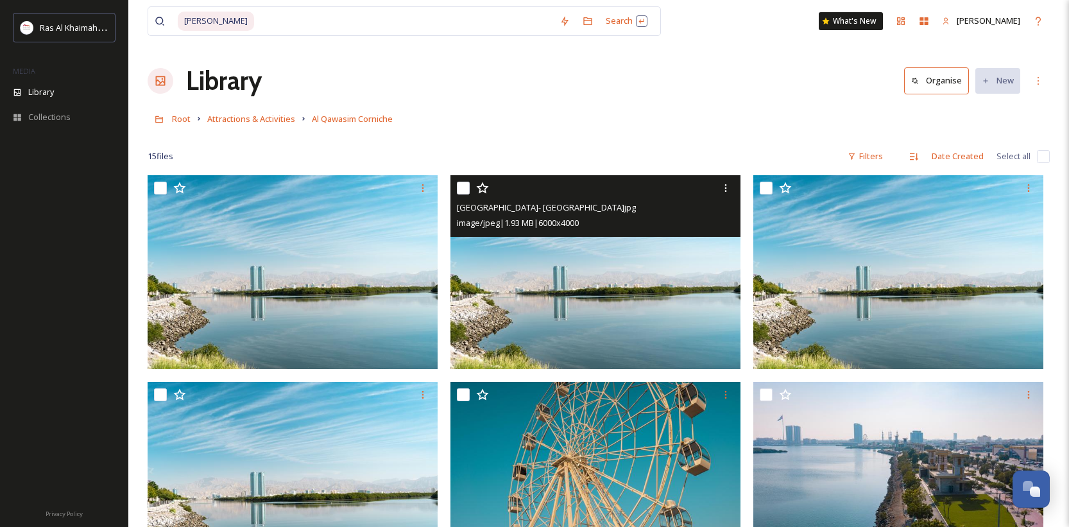
click at [634, 304] on img at bounding box center [595, 272] width 290 height 194
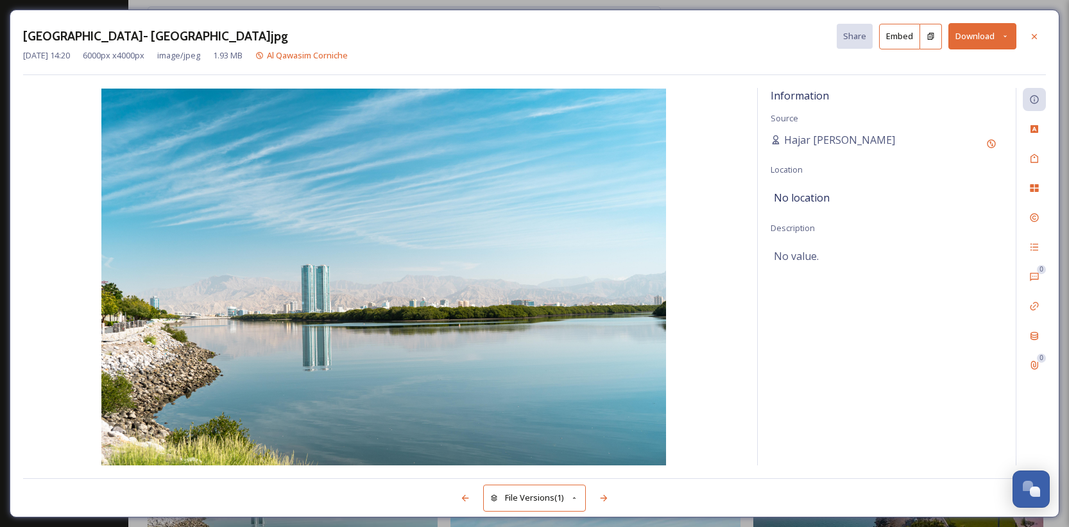
click at [973, 41] on button "Download" at bounding box center [982, 36] width 68 height 26
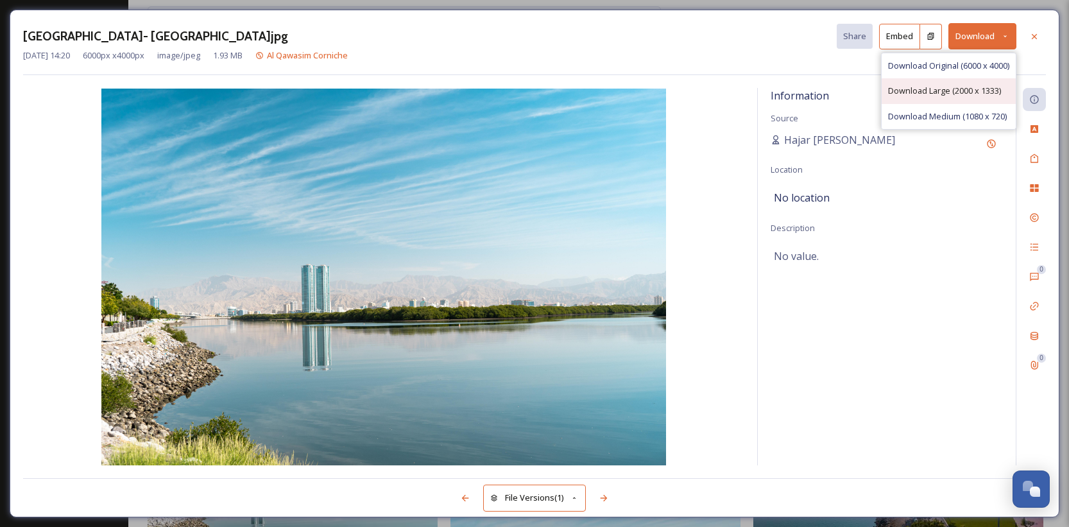
click at [952, 85] on span "Download Large (2000 x 1333)" at bounding box center [944, 91] width 113 height 12
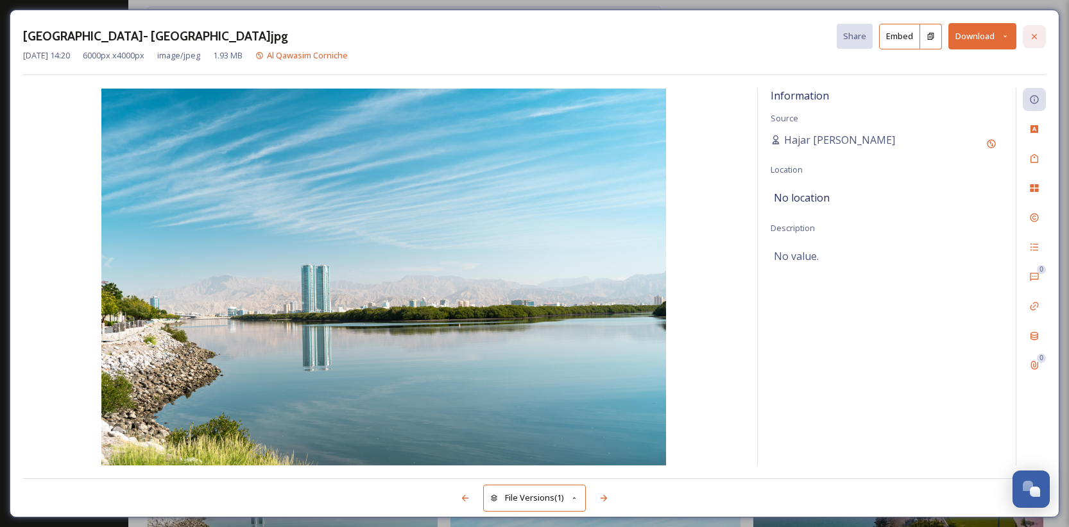
click at [1035, 39] on icon at bounding box center [1034, 36] width 10 height 10
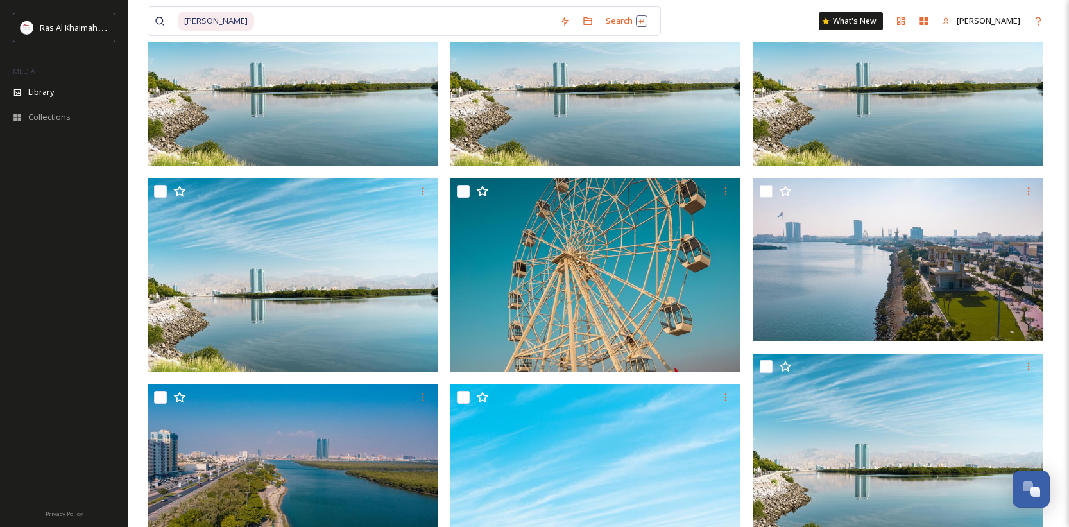
scroll to position [200, 0]
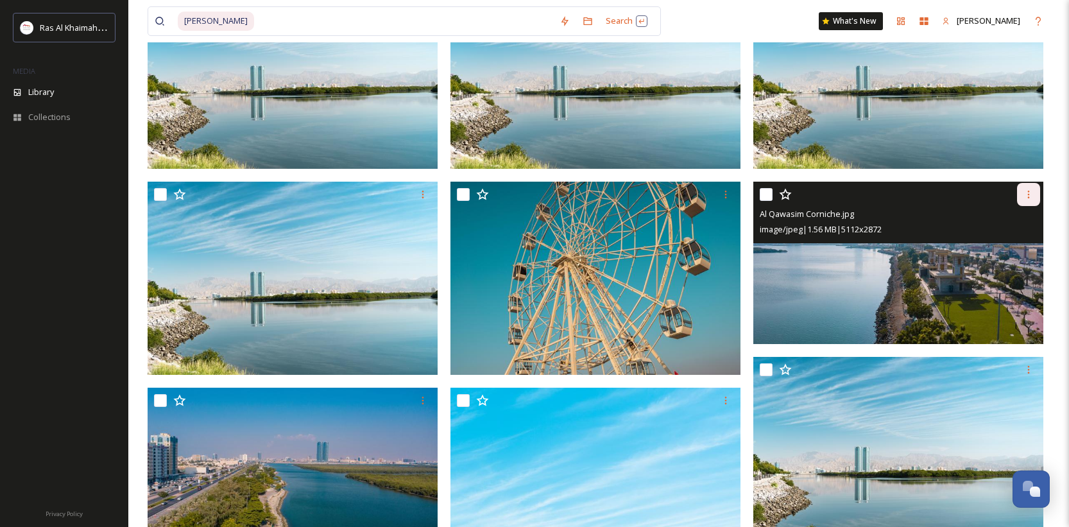
click at [1029, 199] on icon at bounding box center [1028, 194] width 10 height 10
click at [1014, 251] on span "Download" at bounding box center [1013, 247] width 39 height 12
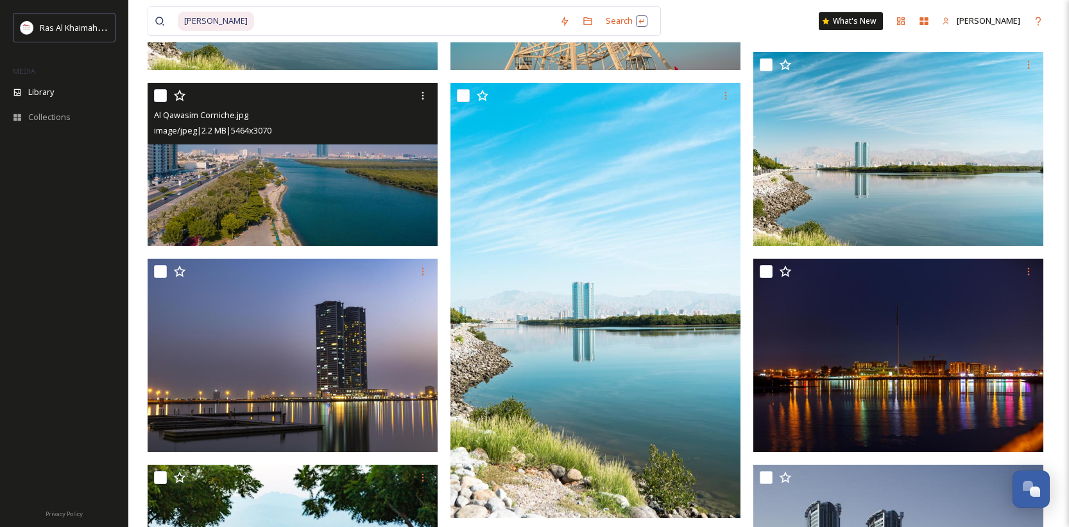
scroll to position [507, 0]
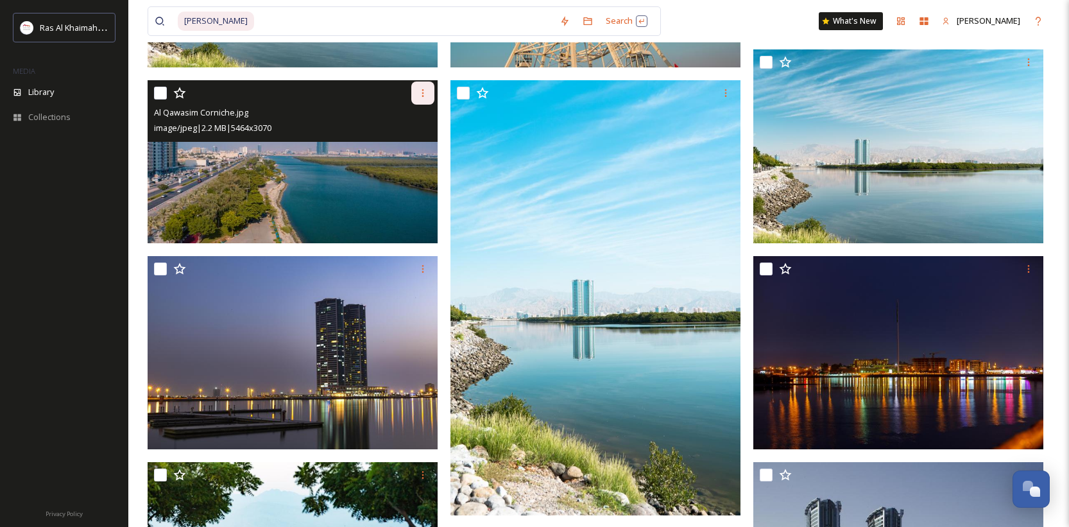
click at [420, 94] on icon at bounding box center [423, 93] width 10 height 10
click at [417, 146] on span "Download" at bounding box center [407, 146] width 39 height 12
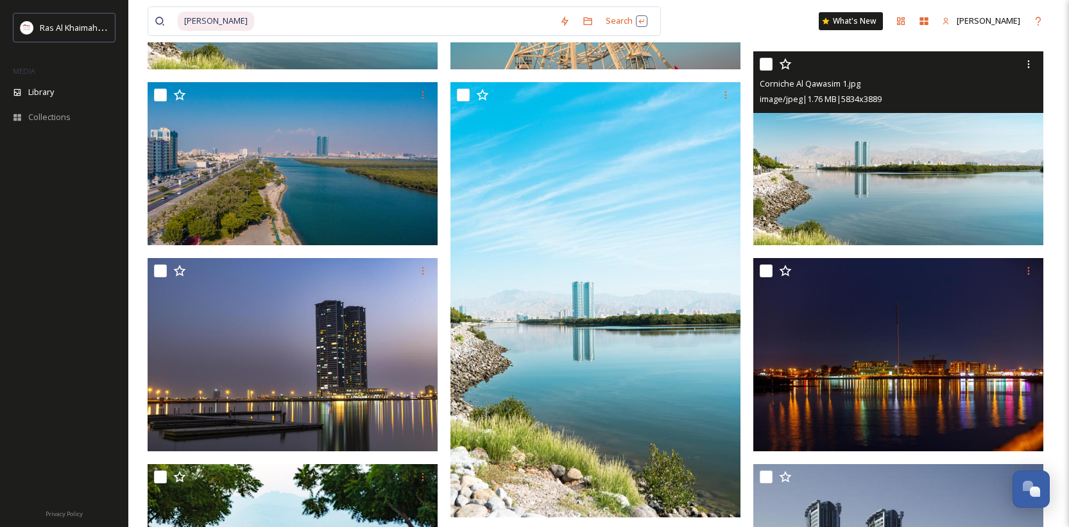
scroll to position [0, 0]
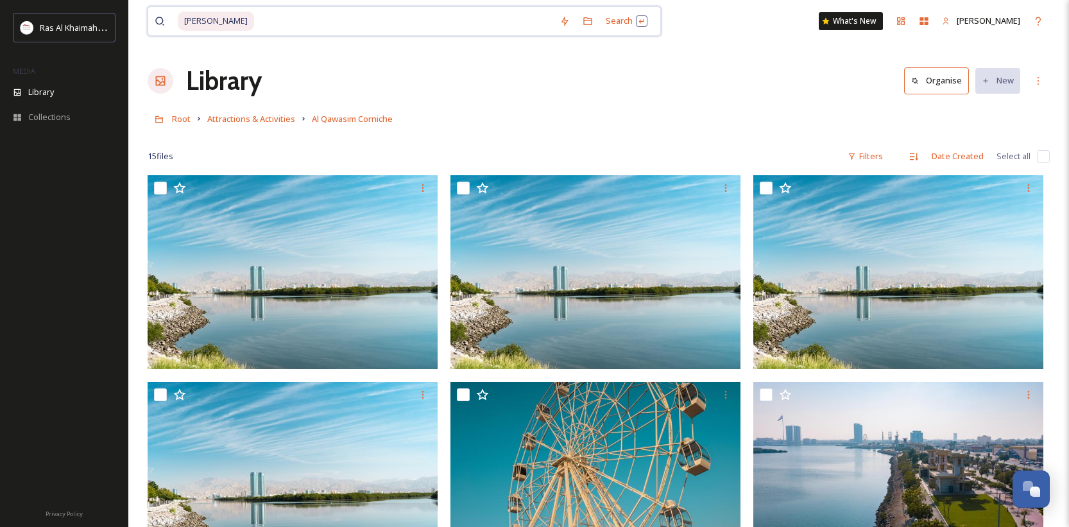
click at [326, 24] on input at bounding box center [404, 21] width 298 height 28
type input "A"
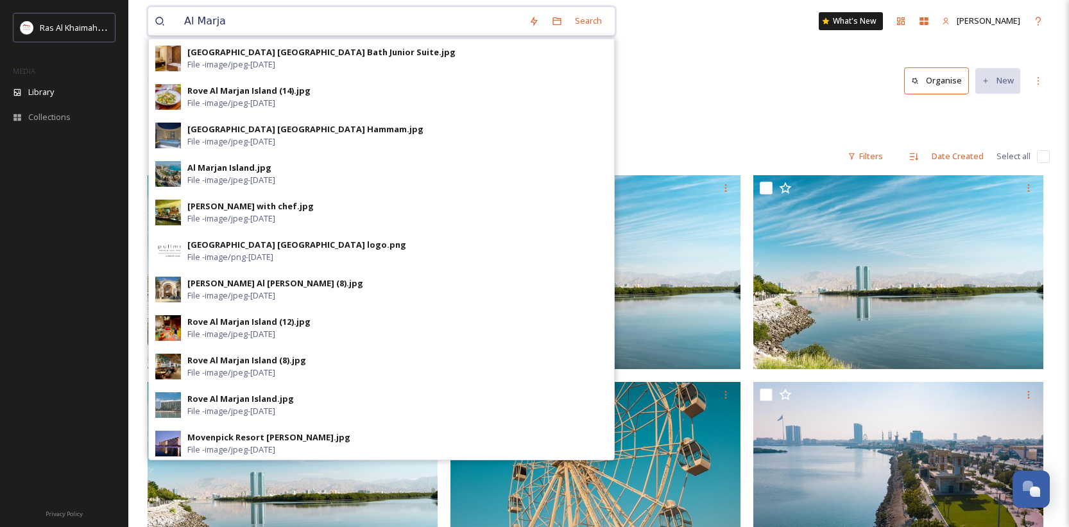
type input "Al Marja"
